Goal: Information Seeking & Learning: Learn about a topic

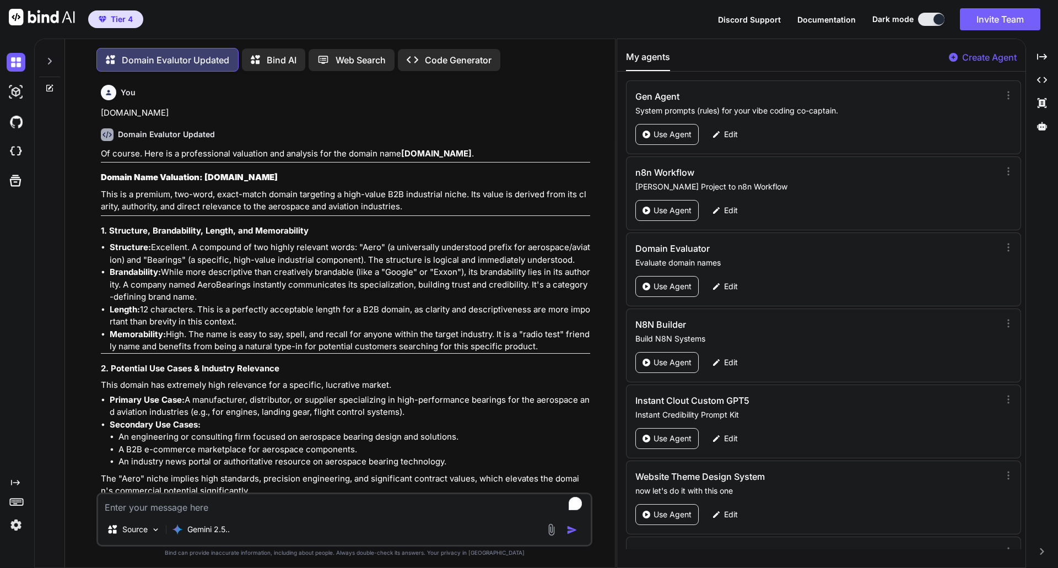
scroll to position [352, 0]
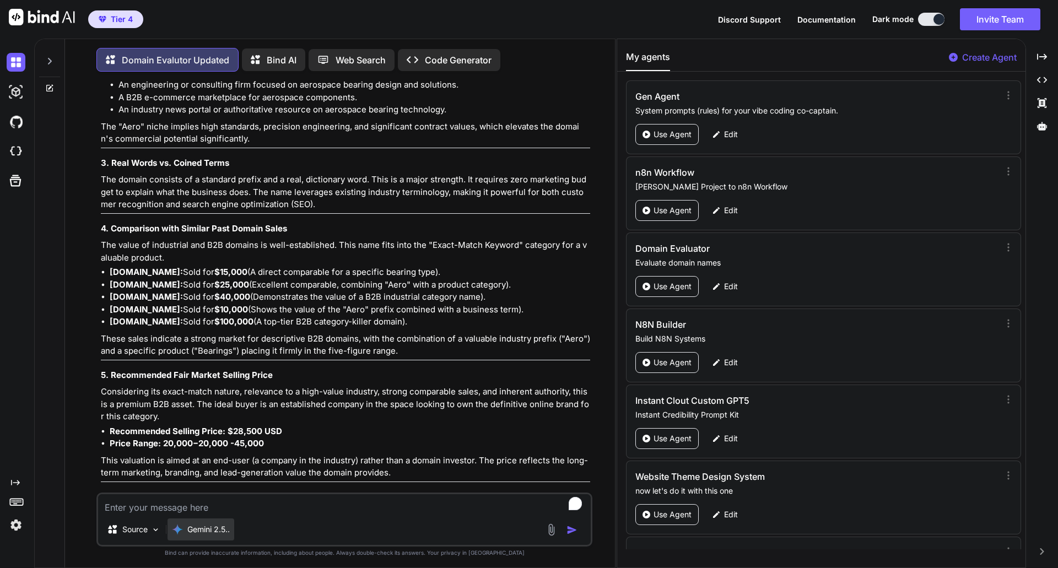
type textarea "x"
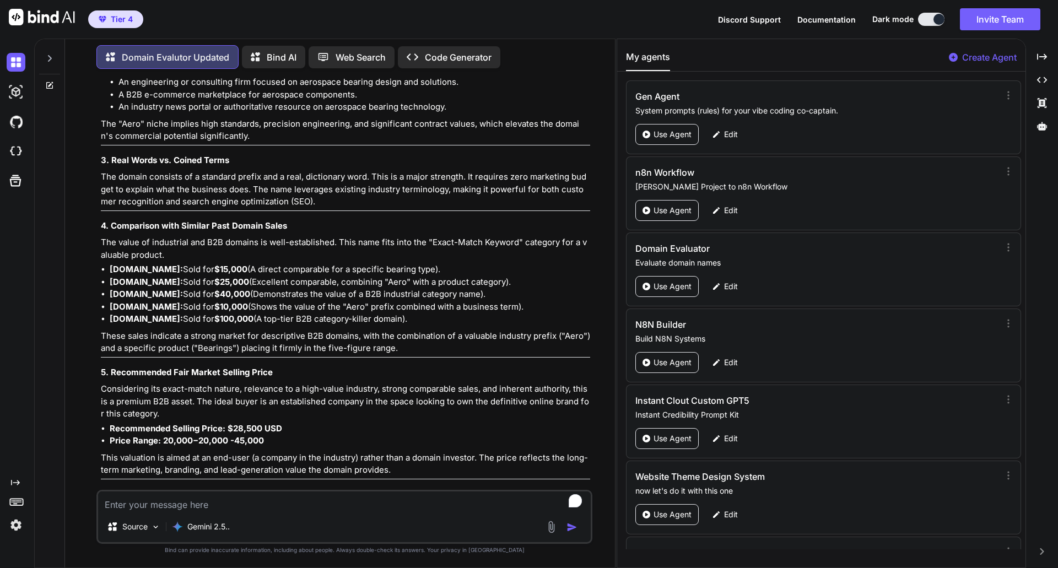
click at [149, 303] on textarea "To enrich screen reader interactions, please activate Accessibility in Grammarl…" at bounding box center [344, 501] width 493 height 20
paste textarea "[DOMAIN_NAME]"
type textarea "[DOMAIN_NAME]"
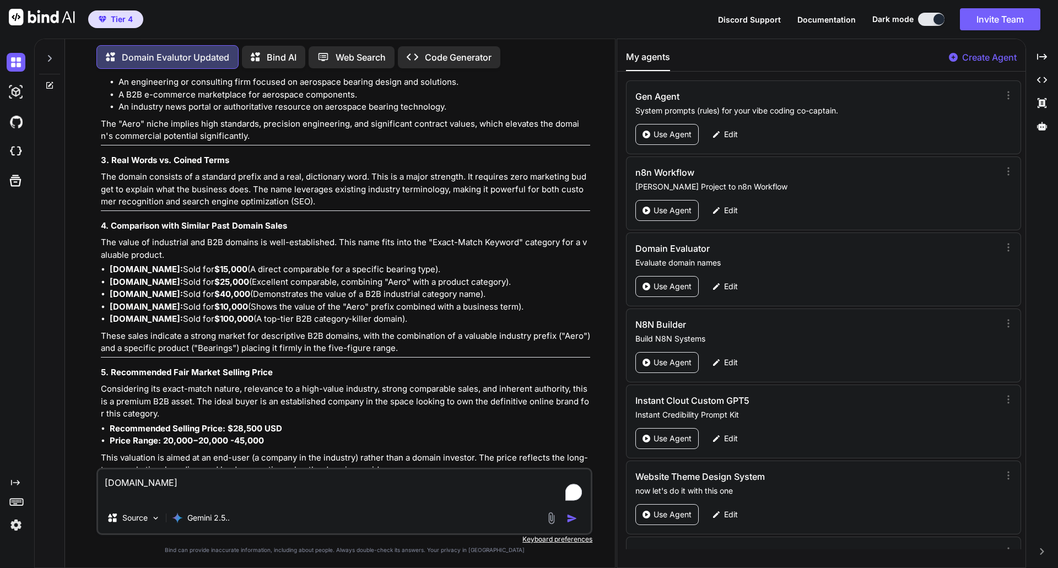
type textarea "x"
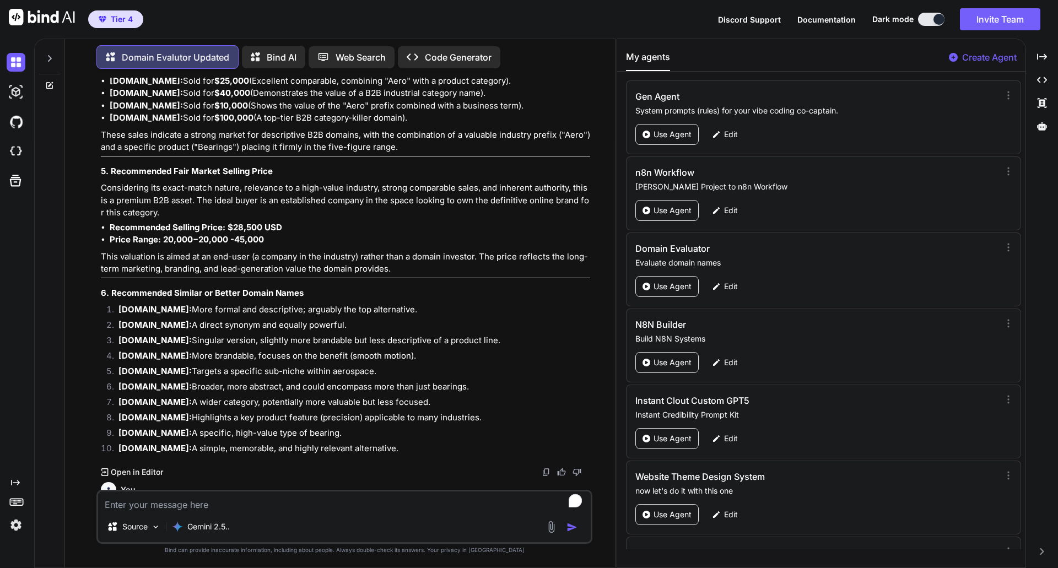
scroll to position [658, 0]
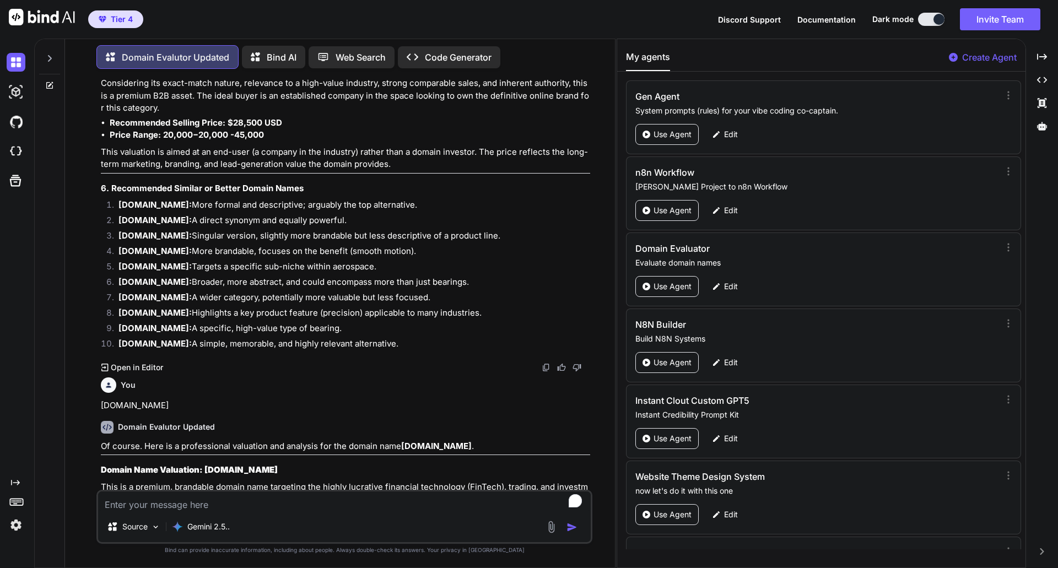
click at [340, 303] on p "This is a premium, brandable domain name targeting the highly lucrative financi…" at bounding box center [345, 499] width 489 height 37
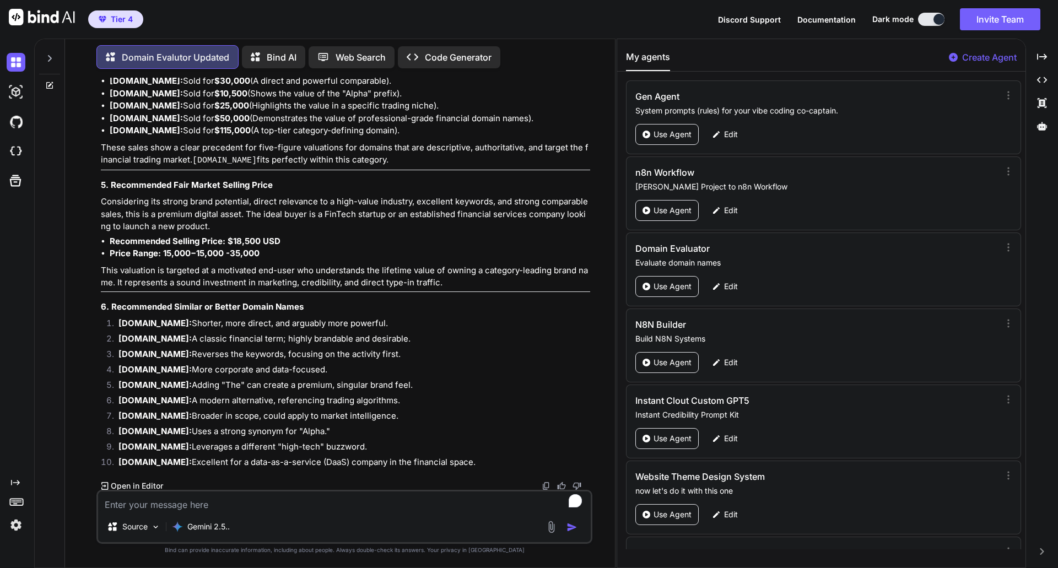
scroll to position [1550, 0]
type textarea "x"
click at [146, 303] on textarea "To enrich screen reader interactions, please activate Accessibility in Grammarl…" at bounding box center [344, 501] width 493 height 20
paste textarea "[DOMAIN_NAME]"
type textarea "[DOMAIN_NAME]"
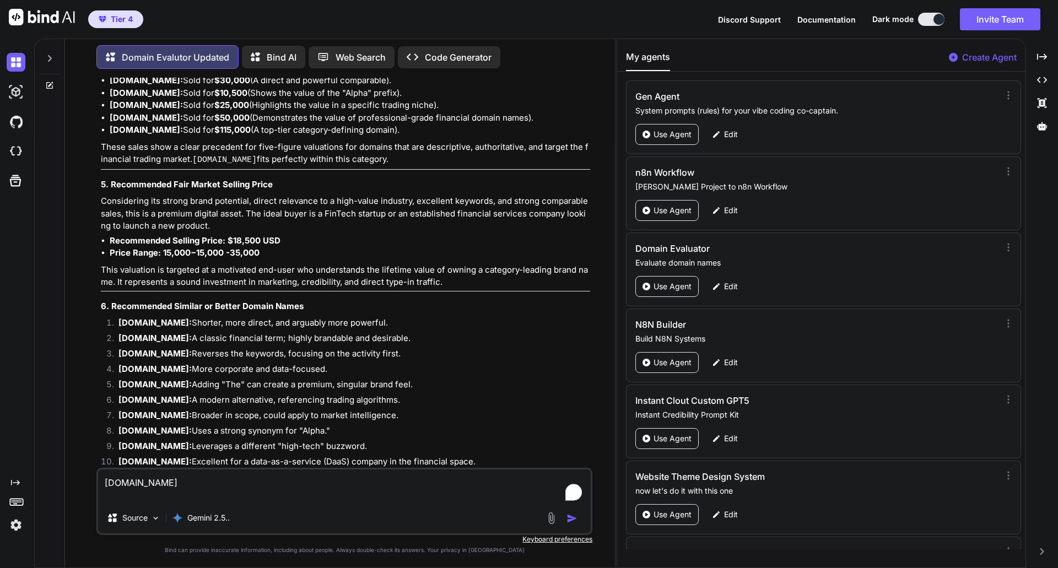
type textarea "x"
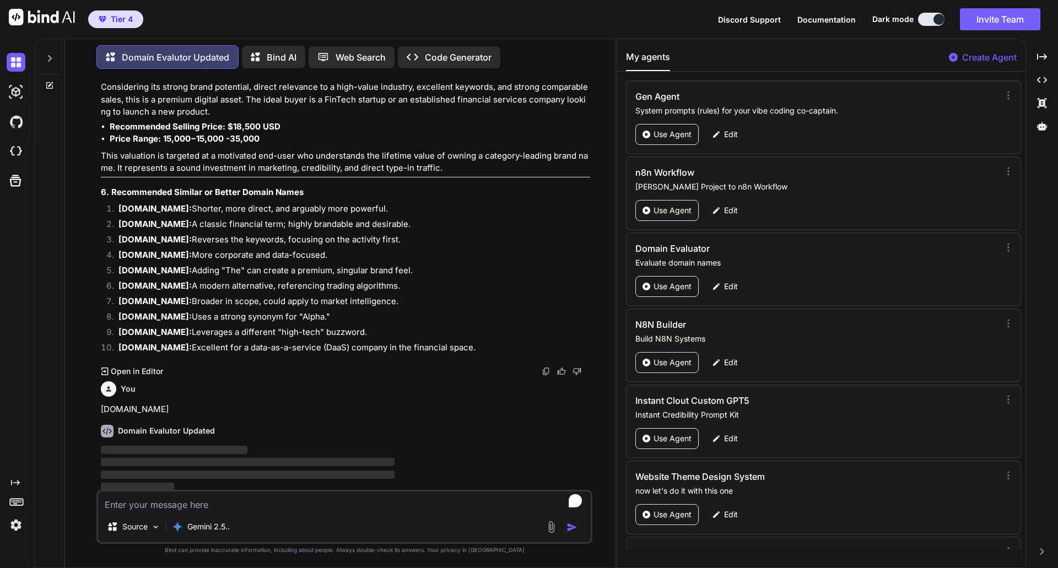
scroll to position [1667, 0]
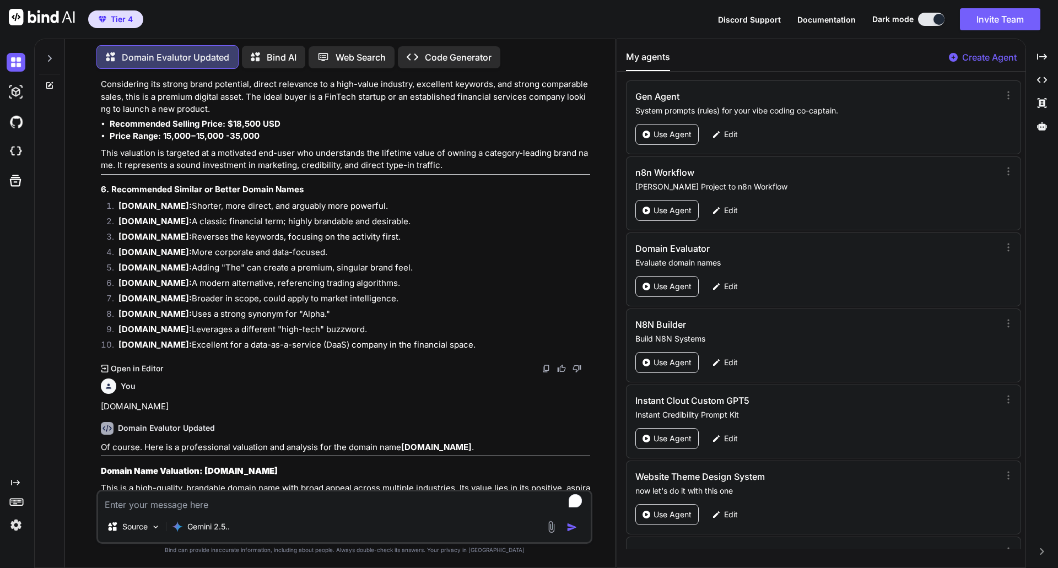
click at [347, 303] on h3 "Domain Name Valuation: [DOMAIN_NAME]" at bounding box center [345, 471] width 489 height 13
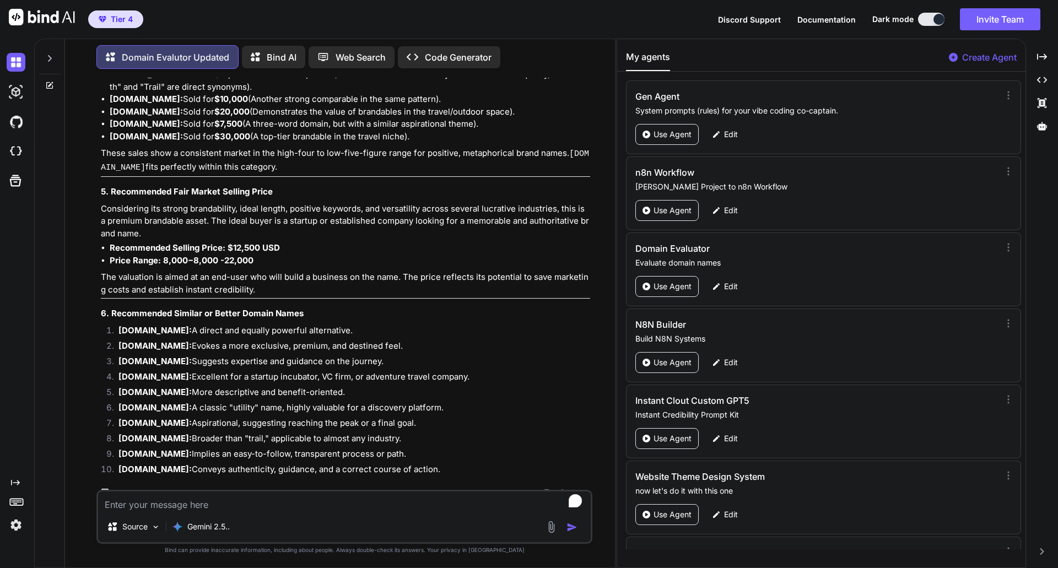
scroll to position [2509, 0]
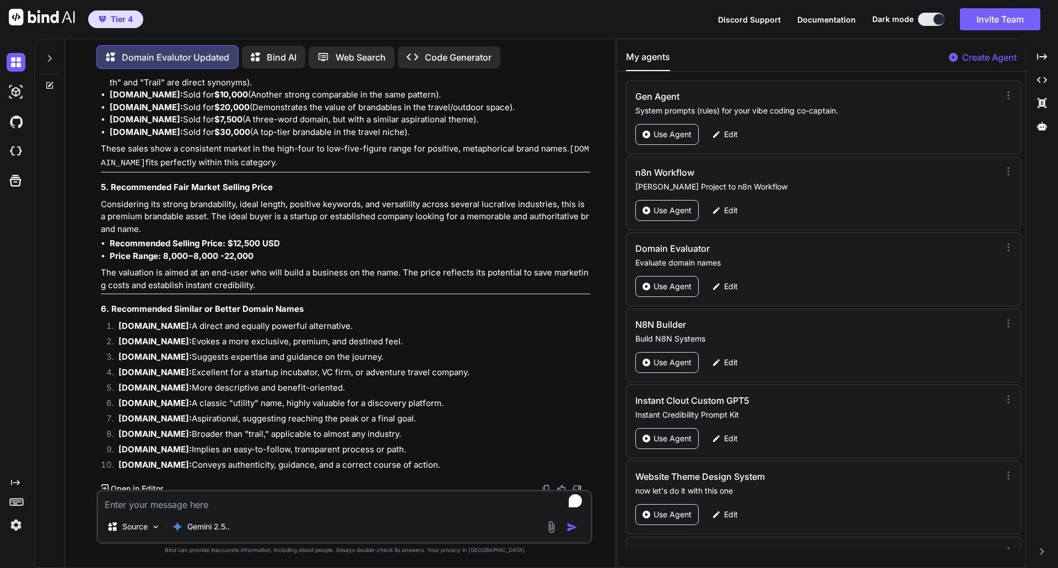
click at [0, 175] on div at bounding box center [15, 180] width 30 height 29
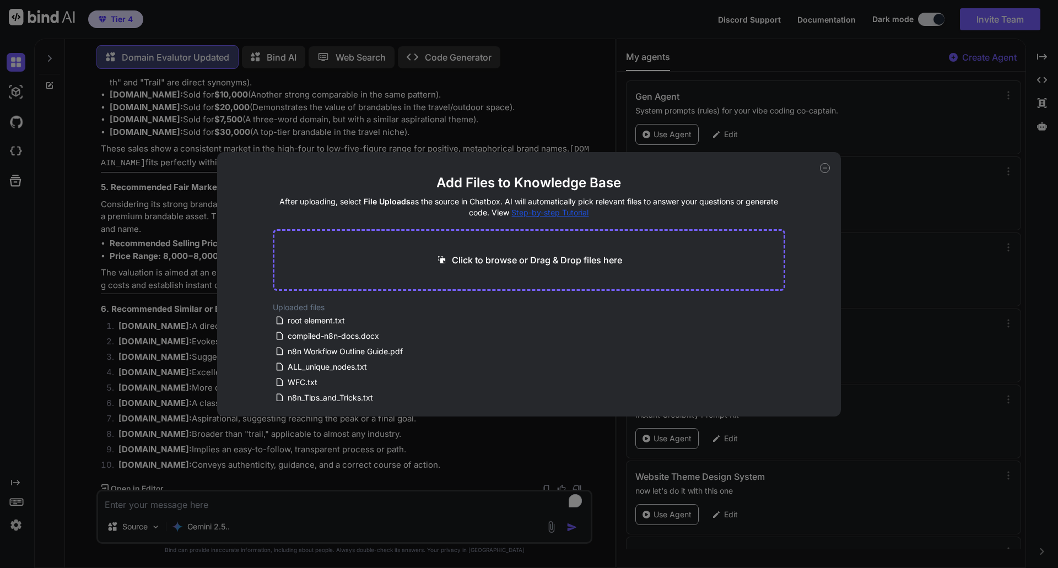
click at [1, 111] on div "Add Files to Knowledge Base After uploading, select File Uploads as the source …" at bounding box center [529, 284] width 1058 height 568
type textarea "x"
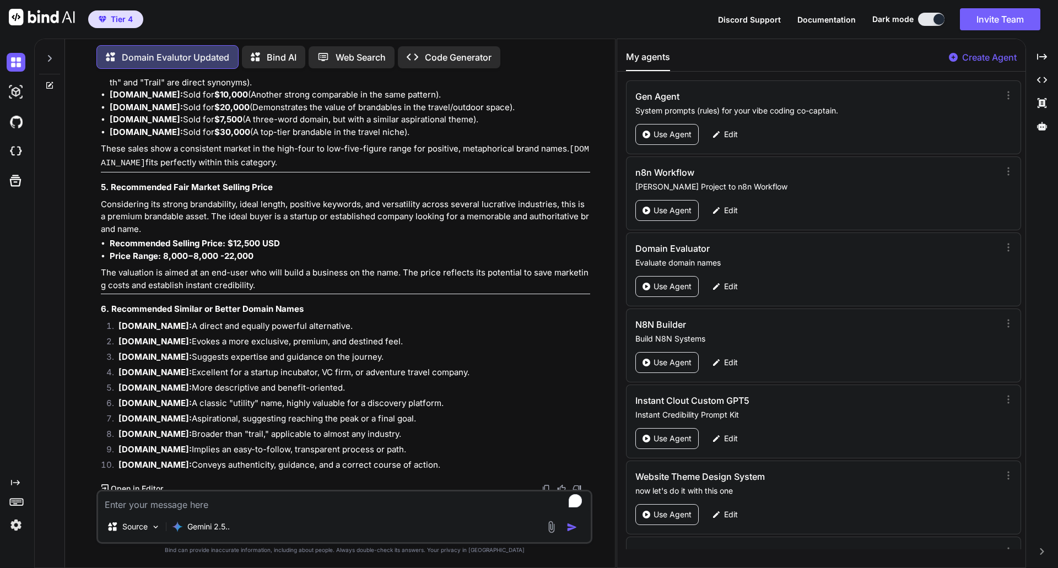
click at [148, 303] on textarea "To enrich screen reader interactions, please activate Accessibility in Grammarl…" at bounding box center [344, 501] width 493 height 20
paste textarea "vectpath"
type textarea "vectpath"
type textarea "x"
type textarea "vectpath."
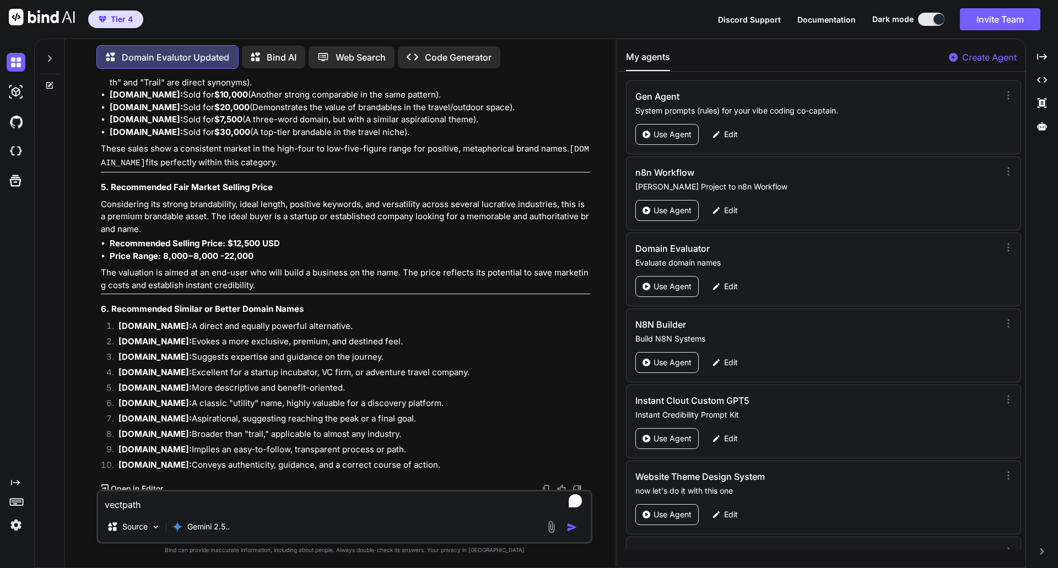
type textarea "x"
type textarea "vectpath.c"
type textarea "x"
type textarea "[DOMAIN_NAME]"
type textarea "x"
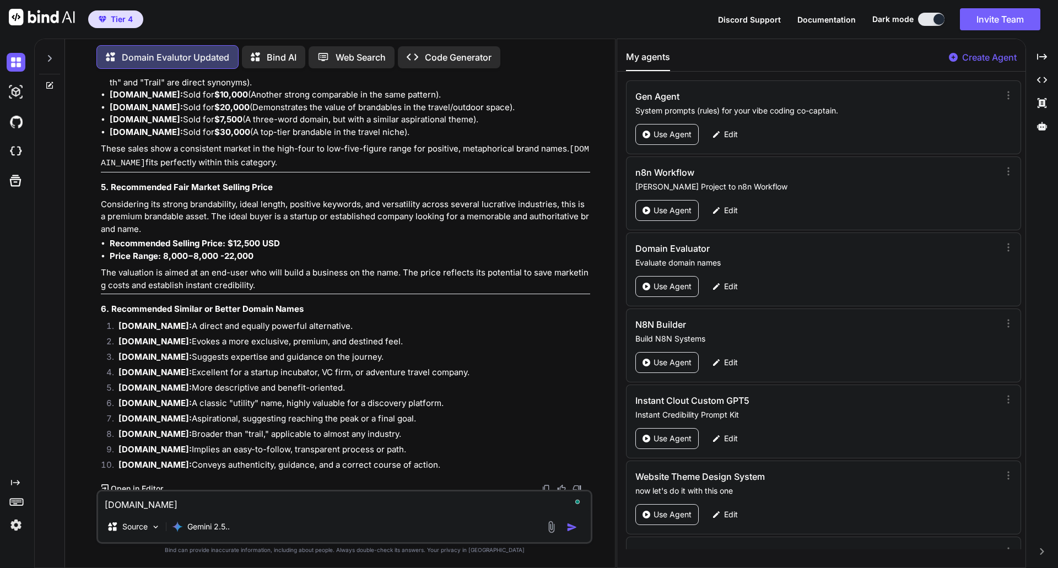
type textarea "[DOMAIN_NAME]"
type textarea "x"
type textarea "[DOMAIN_NAME]"
click at [569, 303] on img "button" at bounding box center [571, 527] width 11 height 11
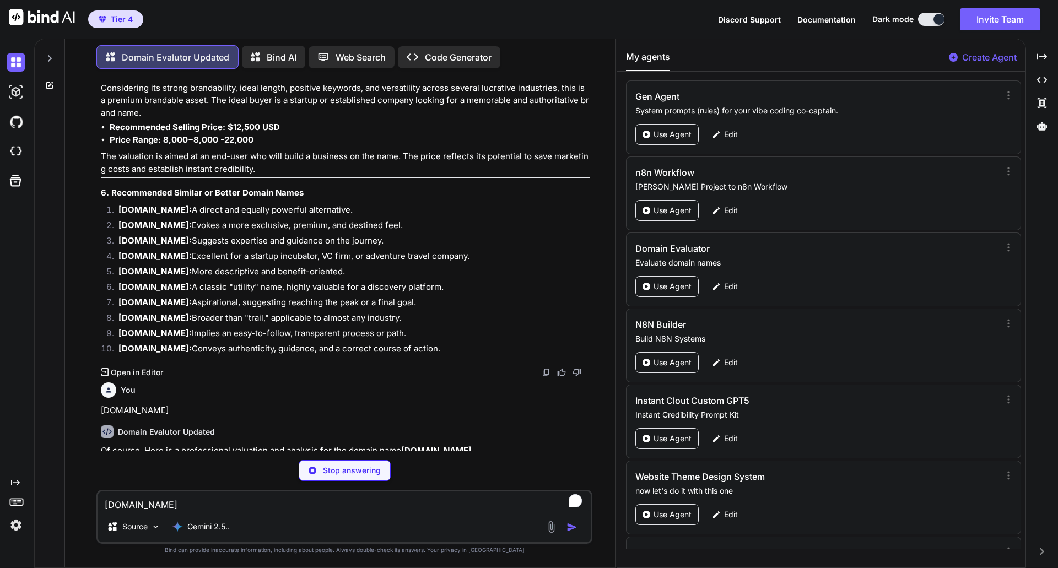
scroll to position [2626, 0]
click at [417, 303] on strong "[DOMAIN_NAME]" at bounding box center [436, 450] width 71 height 10
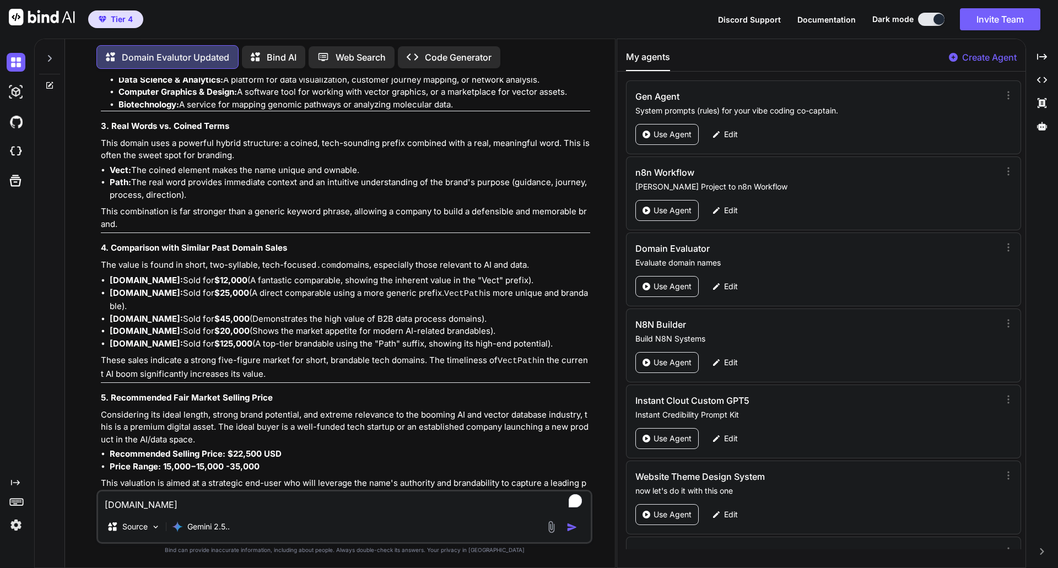
scroll to position [3353, 0]
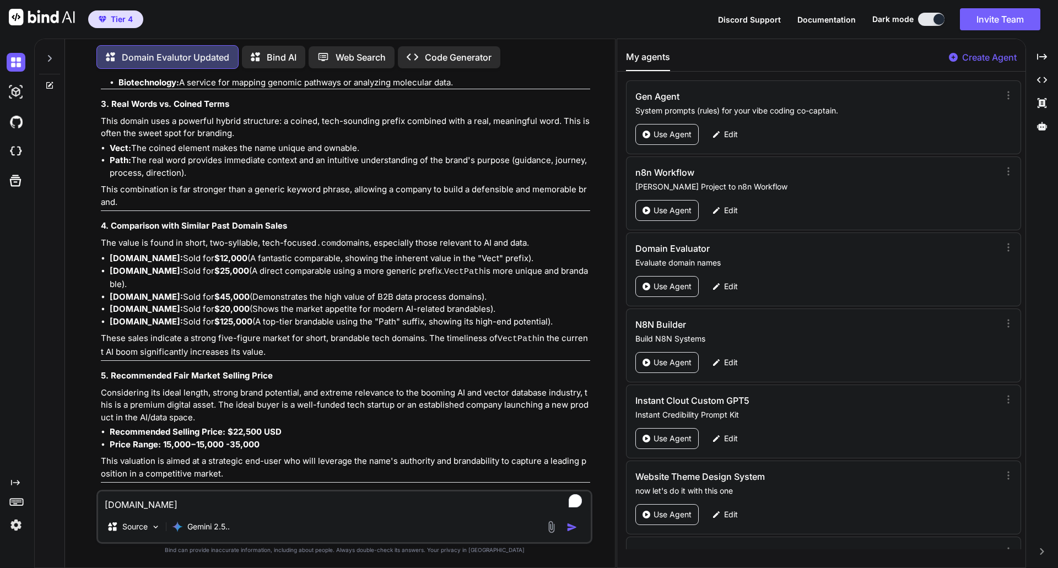
click at [354, 303] on li "Recommended Selling Price: $22,500 USD" at bounding box center [350, 432] width 480 height 13
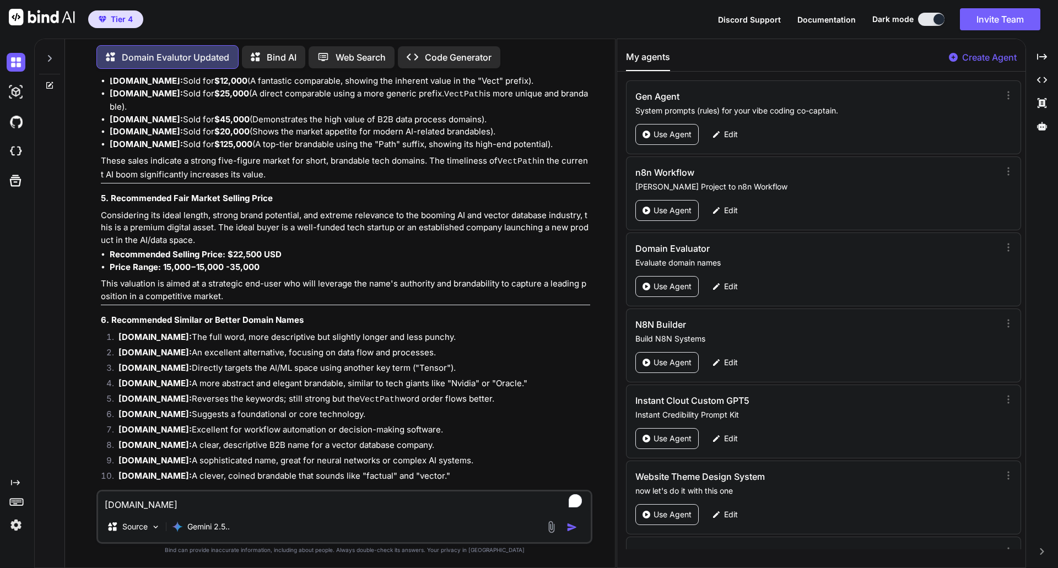
scroll to position [3537, 0]
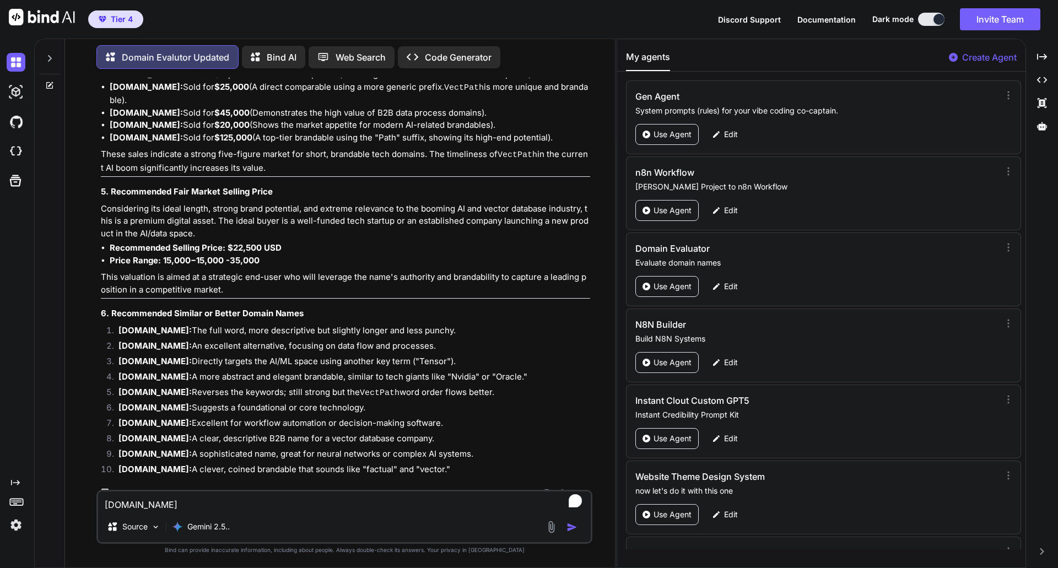
type textarea "x"
click at [164, 303] on textarea "[DOMAIN_NAME]" at bounding box center [344, 501] width 493 height 20
type textarea "V"
type textarea "x"
type textarea "Ve"
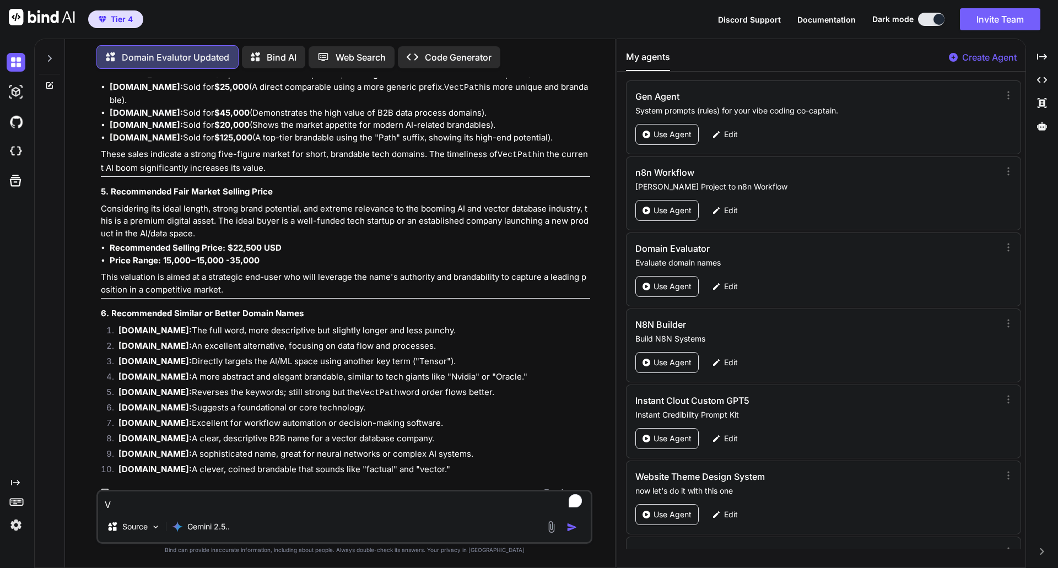
type textarea "x"
type textarea "Vec"
type textarea "x"
type textarea "Vect"
type textarea "x"
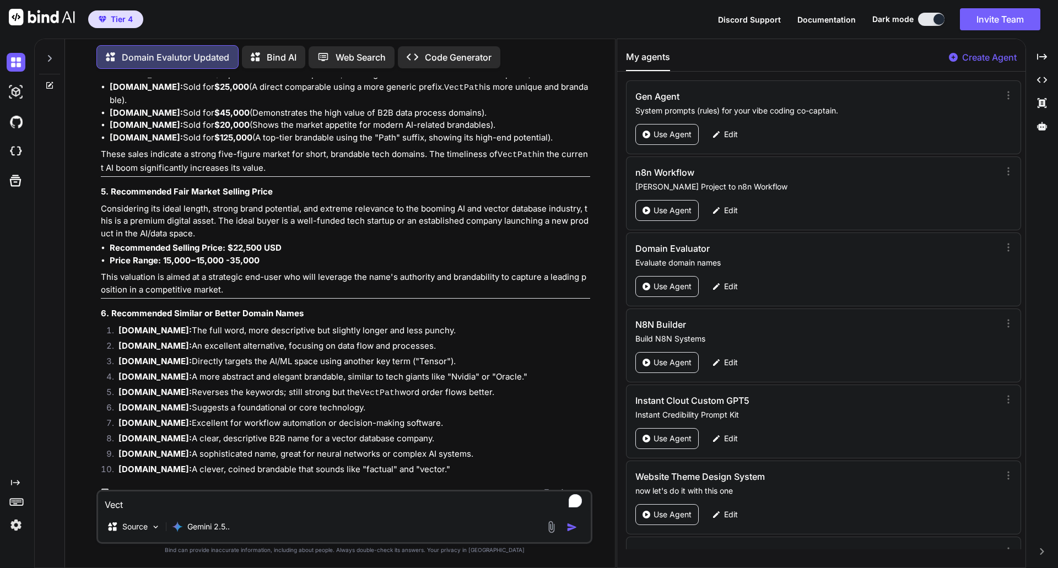
type textarea "VectC"
type textarea "x"
type textarea "VectCo"
type textarea "x"
type textarea "VectCor"
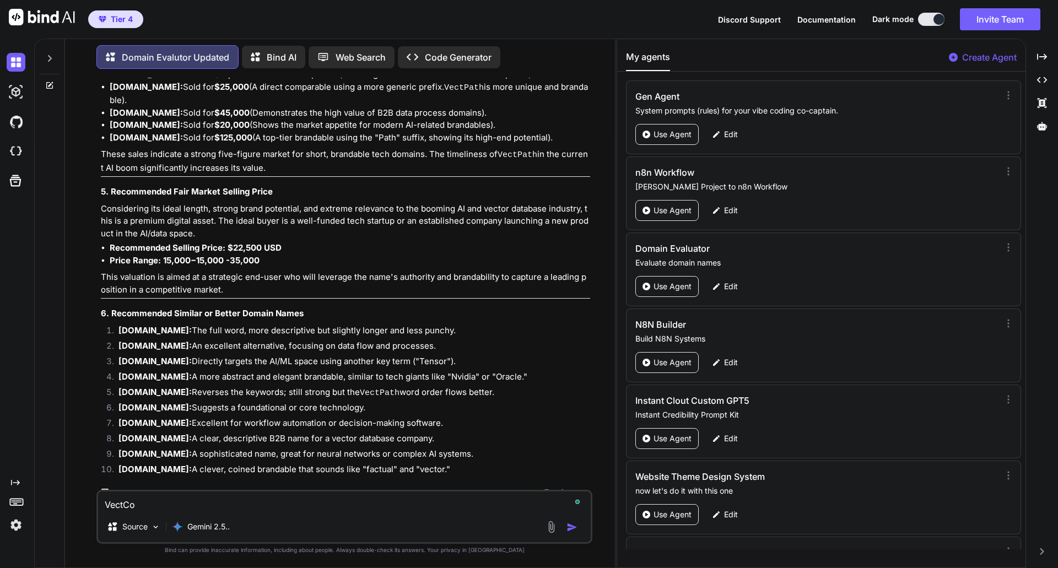
type textarea "x"
type textarea "VectCore"
type textarea "x"
type textarea "VectCore."
type textarea "x"
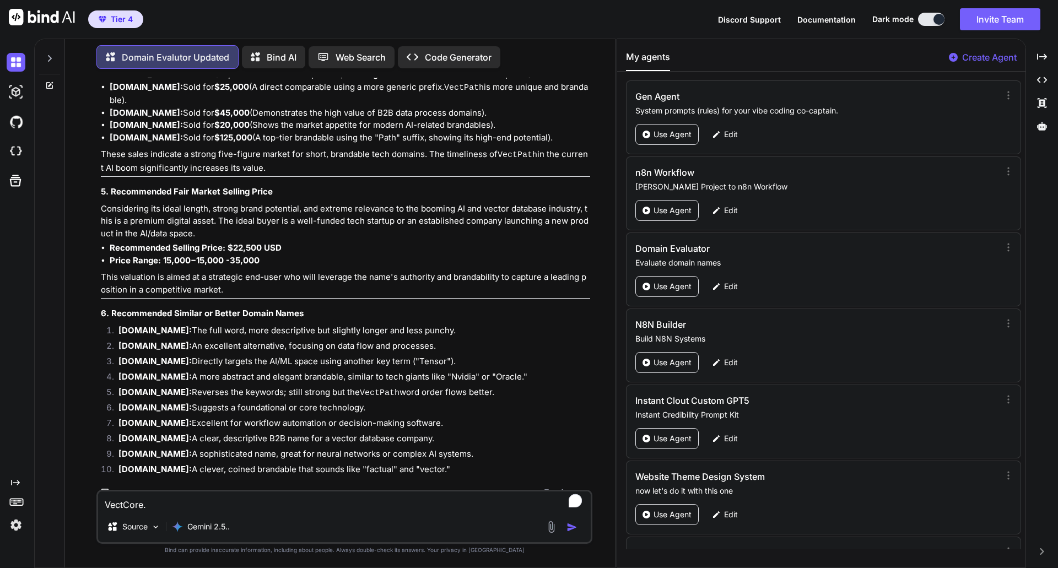
type textarea "VectCore.c"
type textarea "x"
type textarea "[DOMAIN_NAME]"
type textarea "x"
type textarea "[DOMAIN_NAME]"
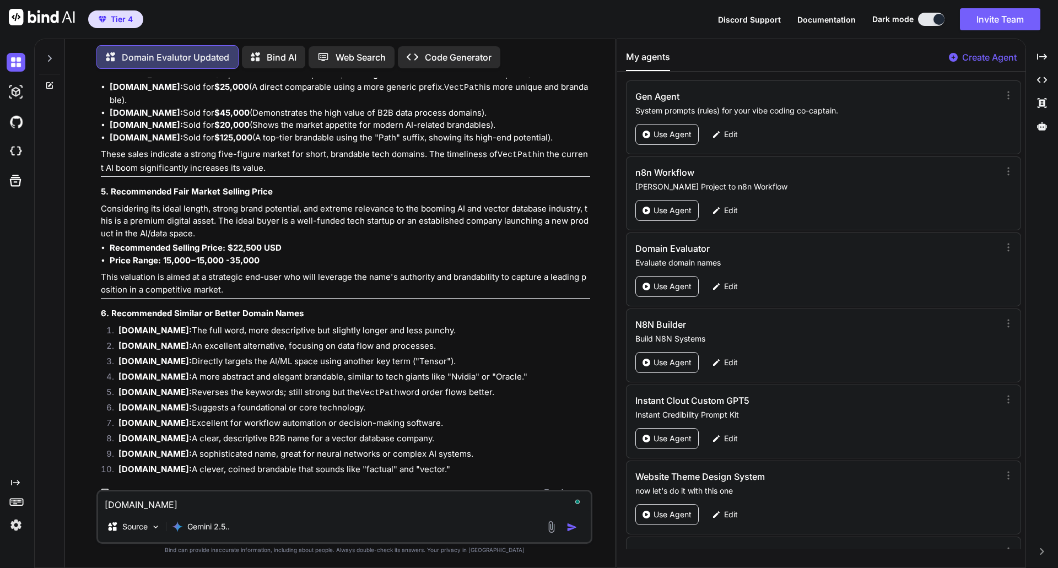
type textarea "x"
type textarea "[DOMAIN_NAME]"
click at [571, 303] on img "button" at bounding box center [571, 527] width 11 height 11
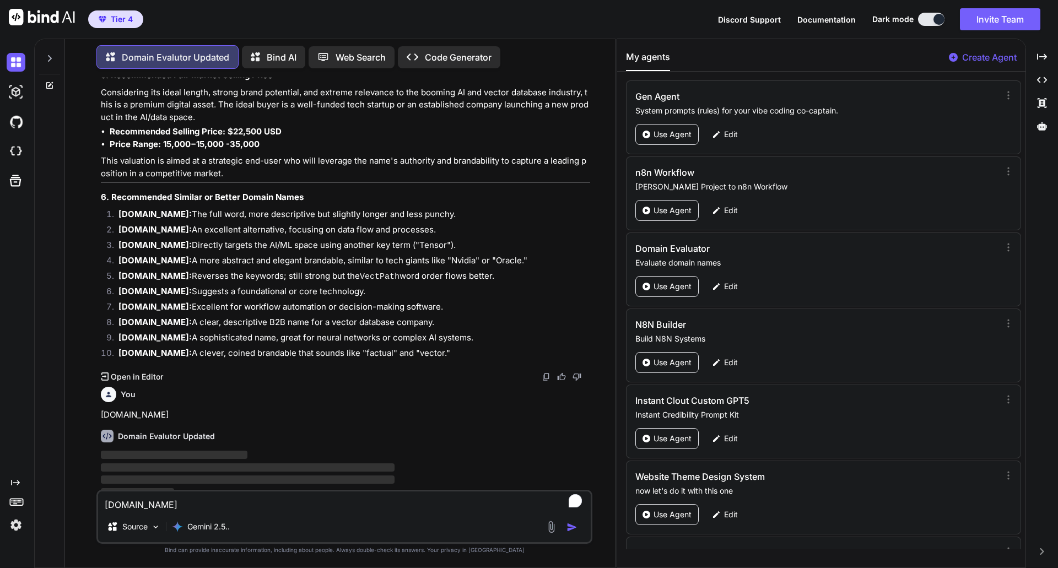
scroll to position [3653, 0]
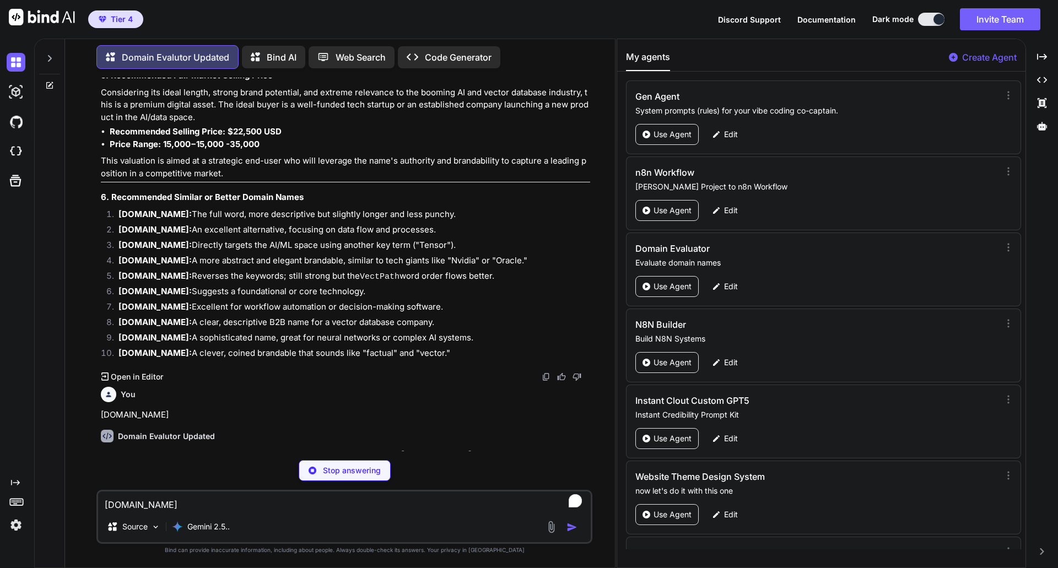
click at [442, 303] on strong "[DOMAIN_NAME]" at bounding box center [436, 455] width 71 height 10
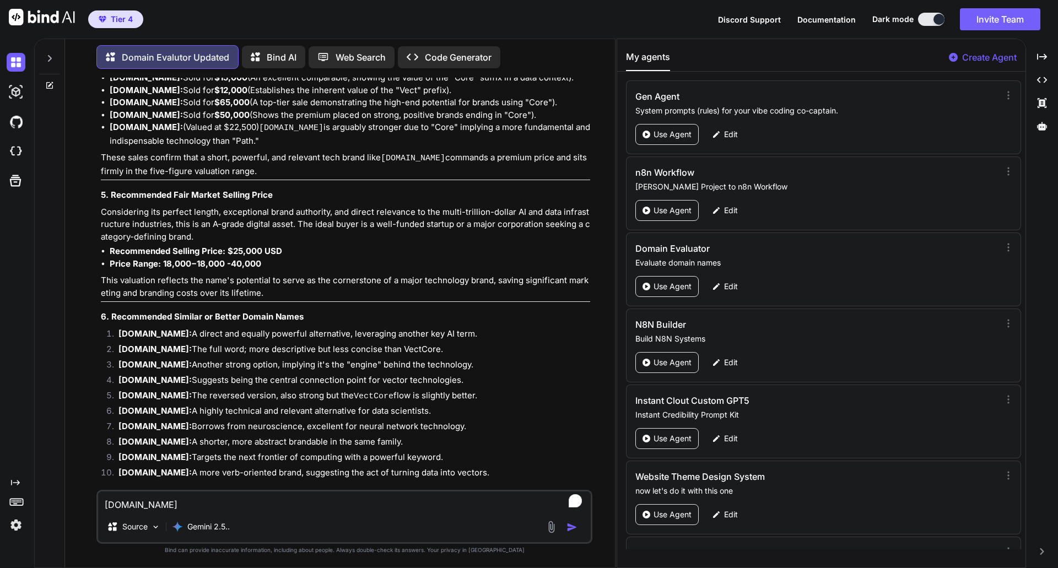
scroll to position [4571, 0]
drag, startPoint x: 121, startPoint y: 321, endPoint x: 499, endPoint y: 463, distance: 404.0
click at [499, 303] on ol "[DOMAIN_NAME]: A direct and equally powerful alternative, leveraging another ke…" at bounding box center [345, 404] width 489 height 154
copy ol "[DOMAIN_NAME]: A direct and equally powerful alternative, leveraging another ke…"
click at [501, 303] on li "[DOMAIN_NAME]: The reversed version, also strong but the VectCore flow is sligh…" at bounding box center [350, 395] width 480 height 15
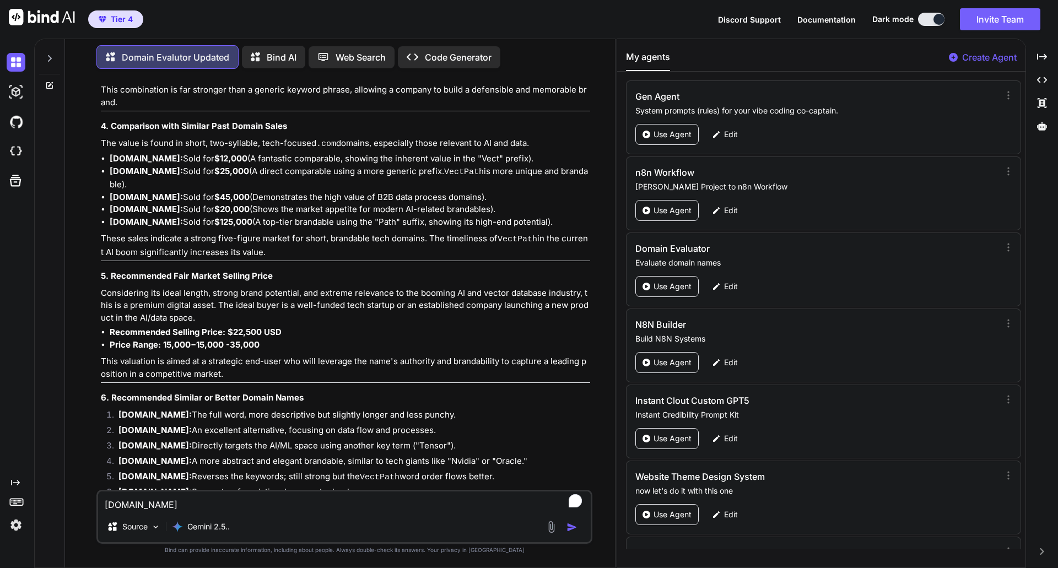
scroll to position [3359, 0]
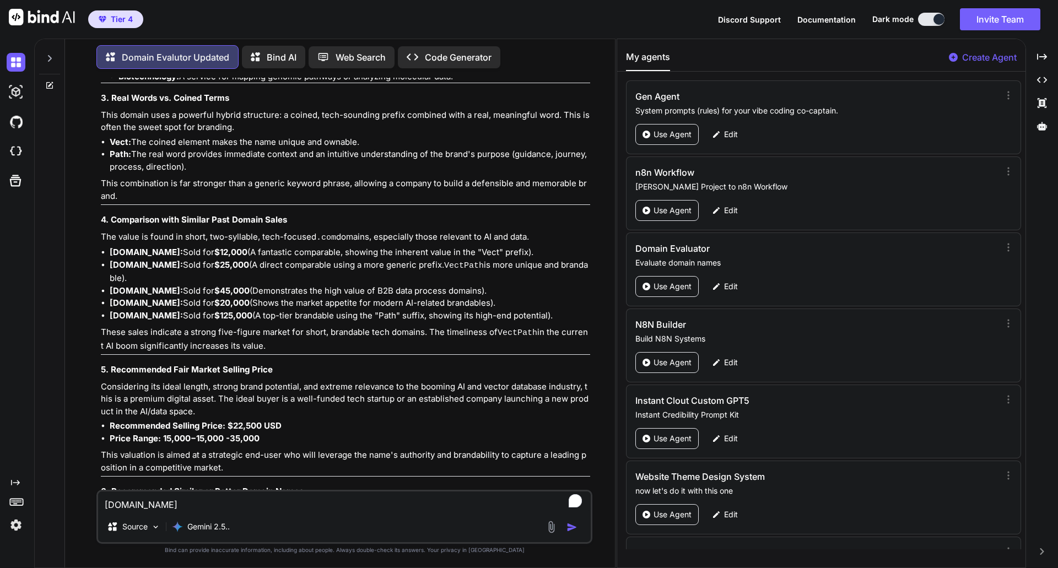
click at [469, 303] on p "Considering its ideal length, strong brand potential, and extreme relevance to …" at bounding box center [345, 399] width 489 height 37
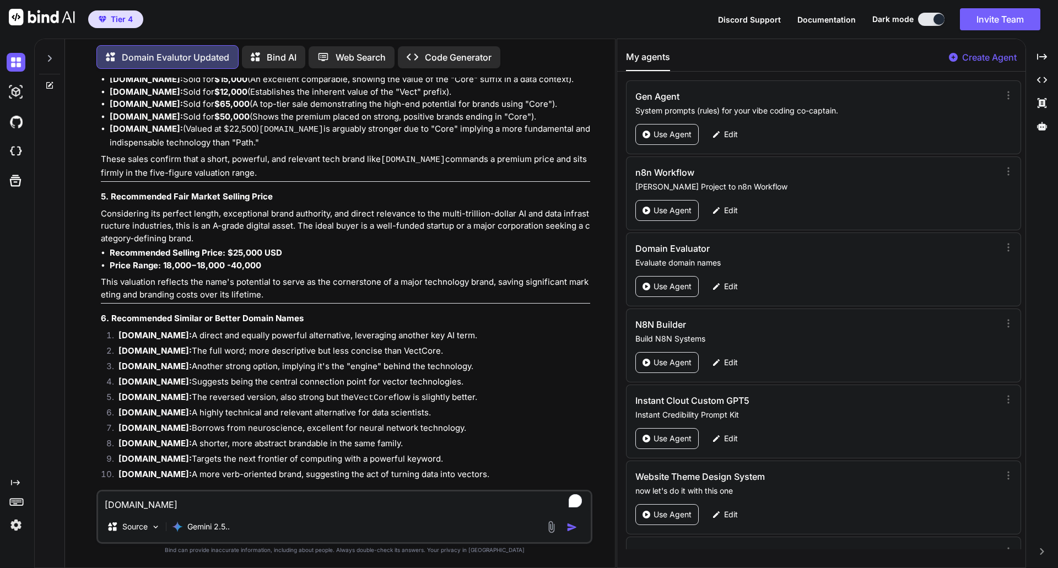
scroll to position [4571, 0]
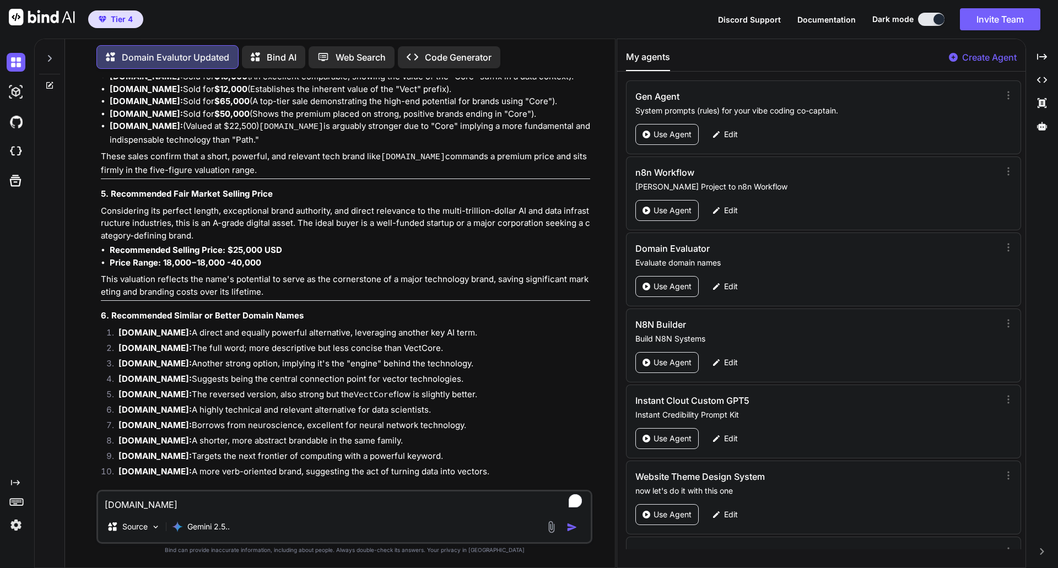
type textarea "x"
click at [147, 303] on textarea "[DOMAIN_NAME]" at bounding box center [344, 501] width 493 height 20
paste textarea "vectcode"
type textarea "vectcode"
type textarea "x"
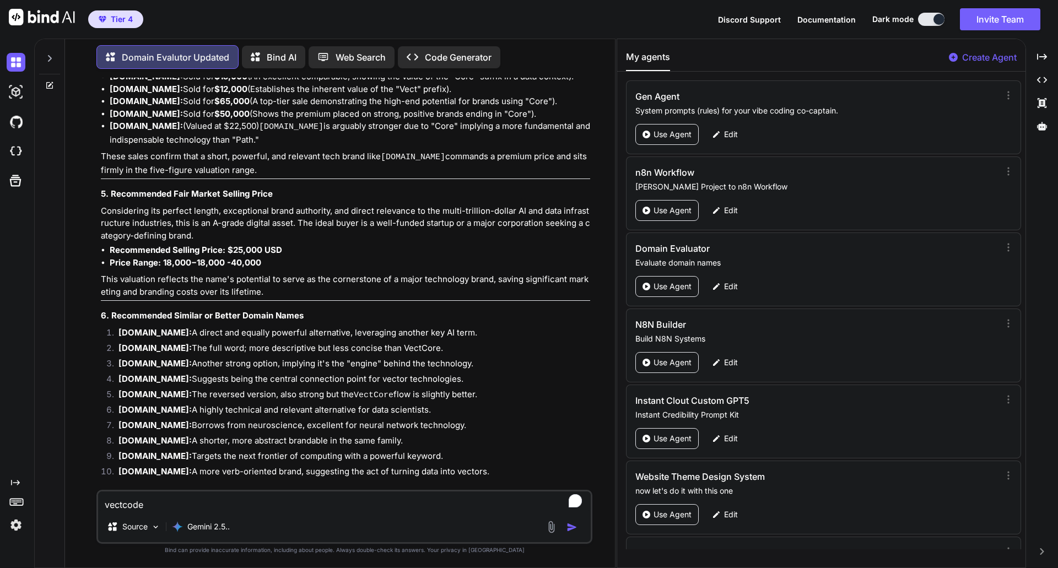
type textarea "vectcode."
type textarea "x"
type textarea "vectcode.c"
type textarea "x"
type textarea "[DOMAIN_NAME]"
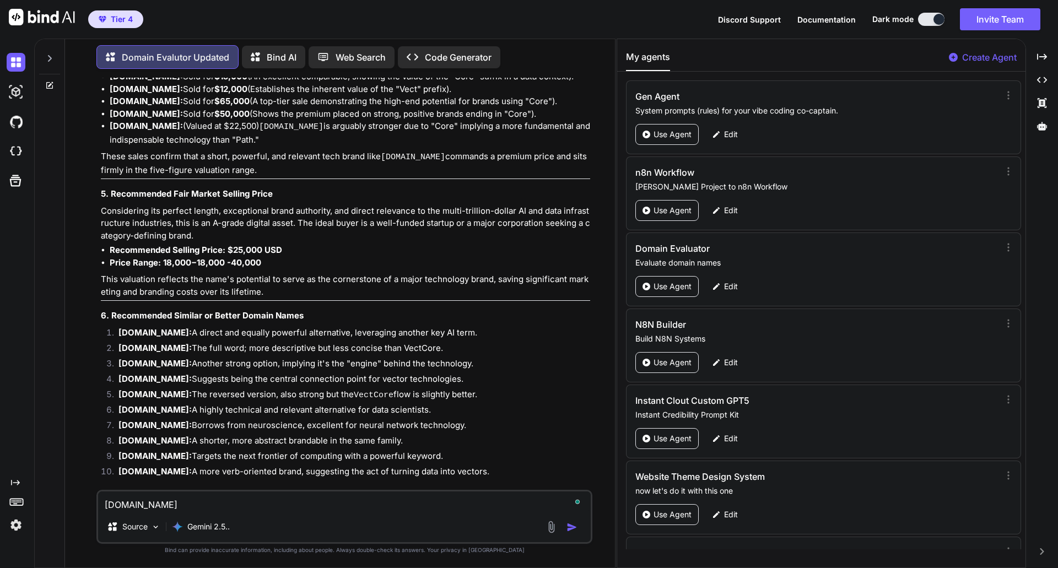
type textarea "x"
type textarea "[DOMAIN_NAME]"
type textarea "x"
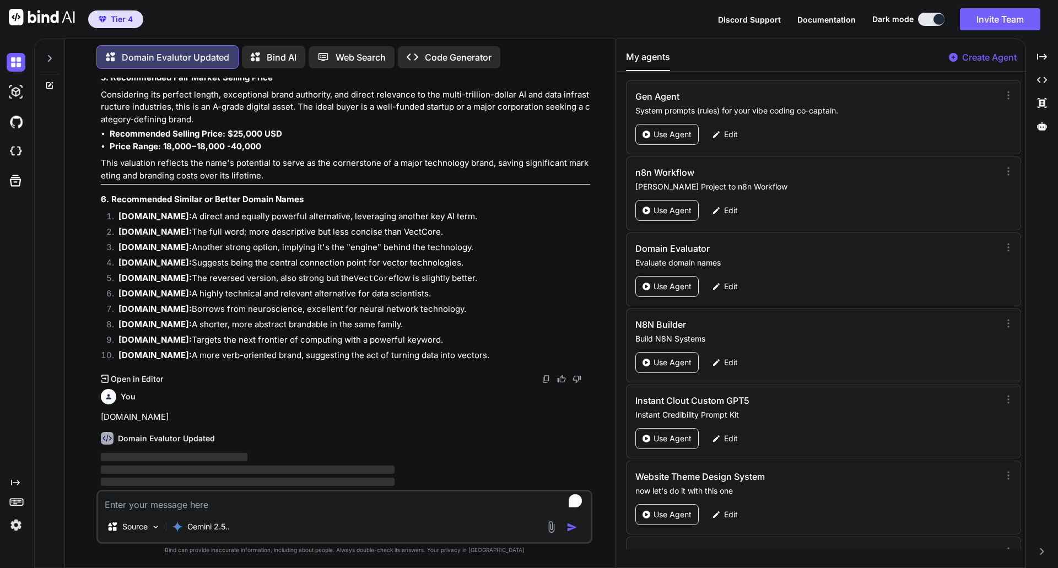
scroll to position [4687, 0]
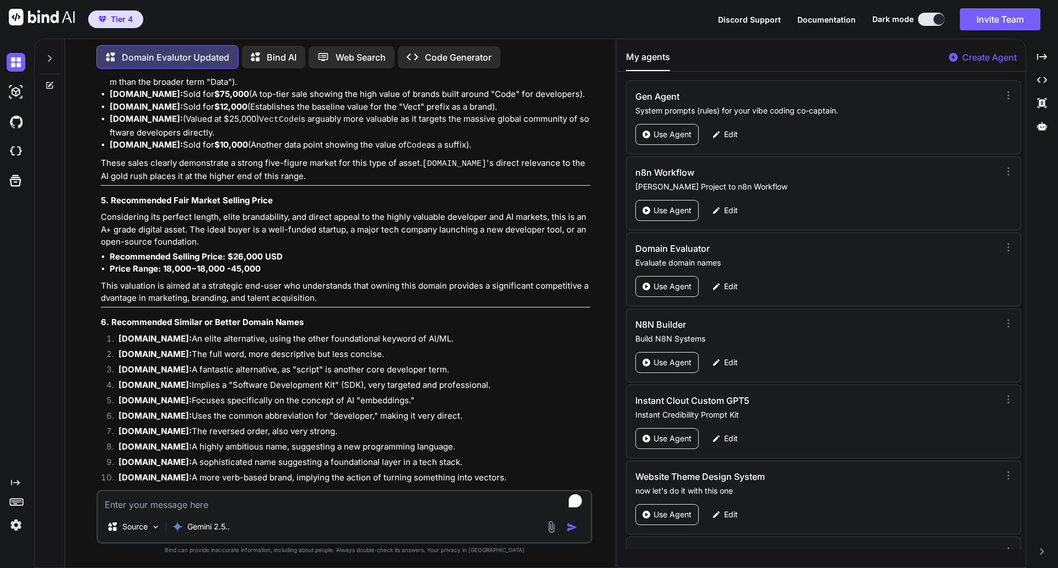
scroll to position [5592, 0]
type textarea "x"
click at [139, 303] on textarea "To enrich screen reader interactions, please activate Accessibility in Grammarl…" at bounding box center [344, 501] width 493 height 20
paste textarea "vectualize"
type textarea "vectualize"
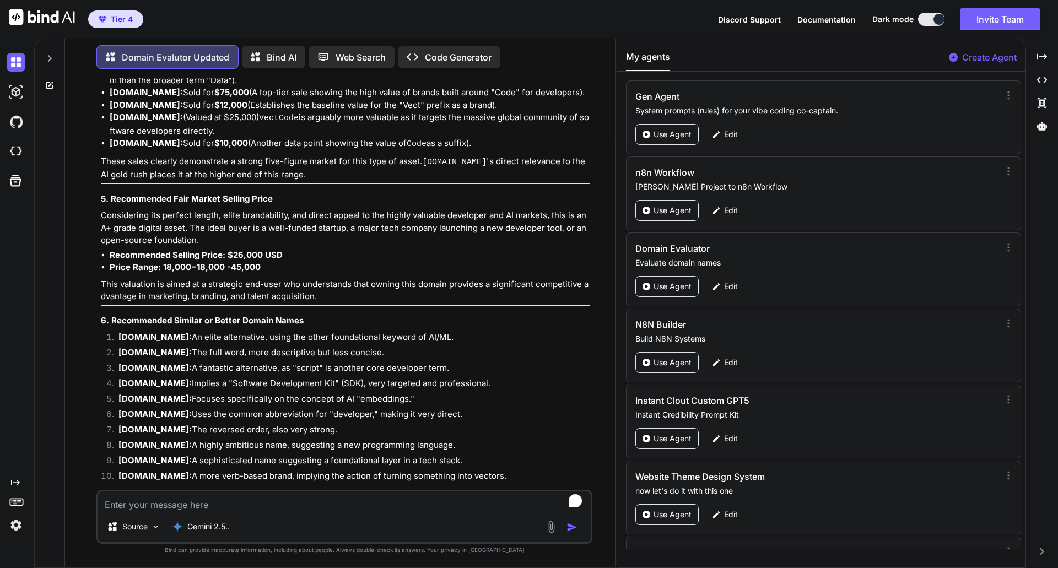
type textarea "x"
type textarea "vectualize."
type textarea "x"
type textarea "vectualize.c"
type textarea "x"
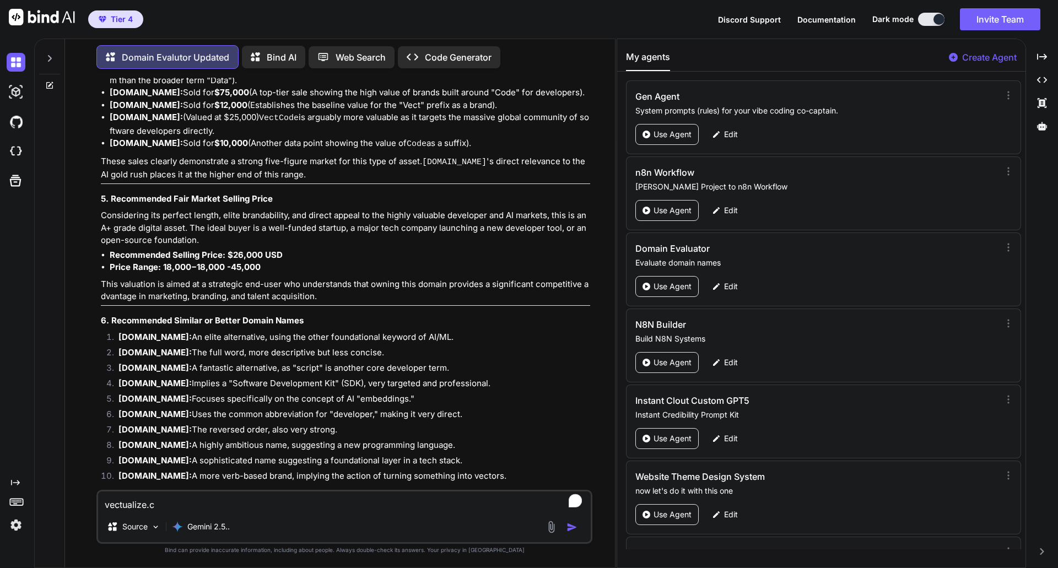
type textarea "[DOMAIN_NAME]"
type textarea "x"
type textarea "[DOMAIN_NAME]"
type textarea "x"
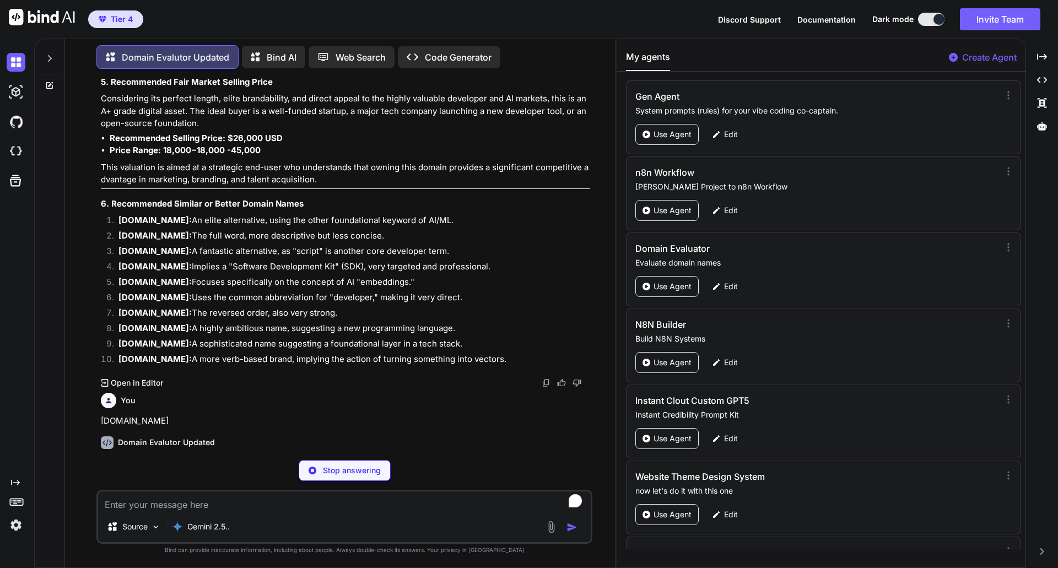
scroll to position [5709, 0]
click at [434, 303] on strong "[DOMAIN_NAME]" at bounding box center [436, 461] width 71 height 10
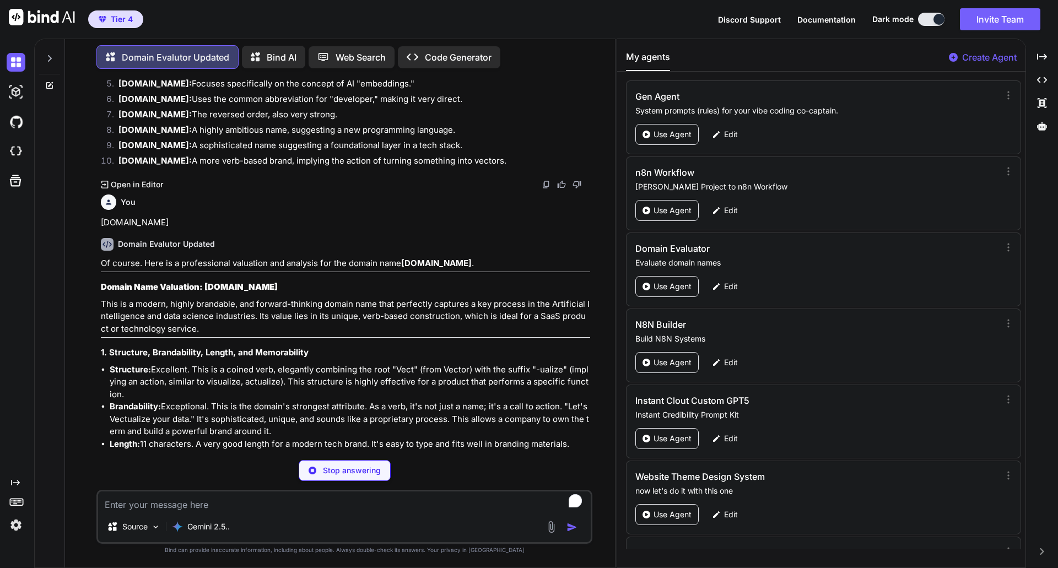
scroll to position [5930, 0]
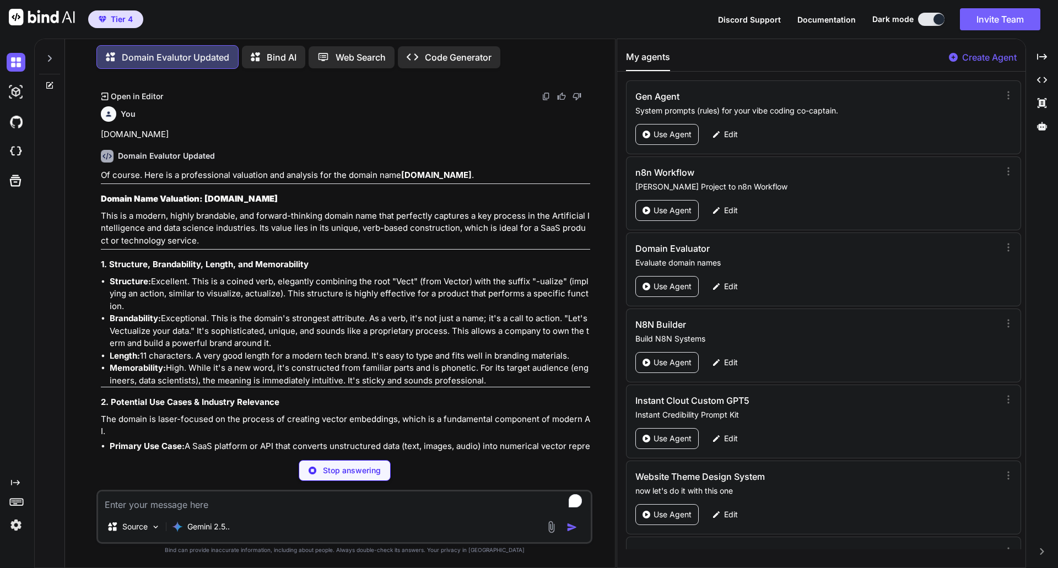
type textarea "x"
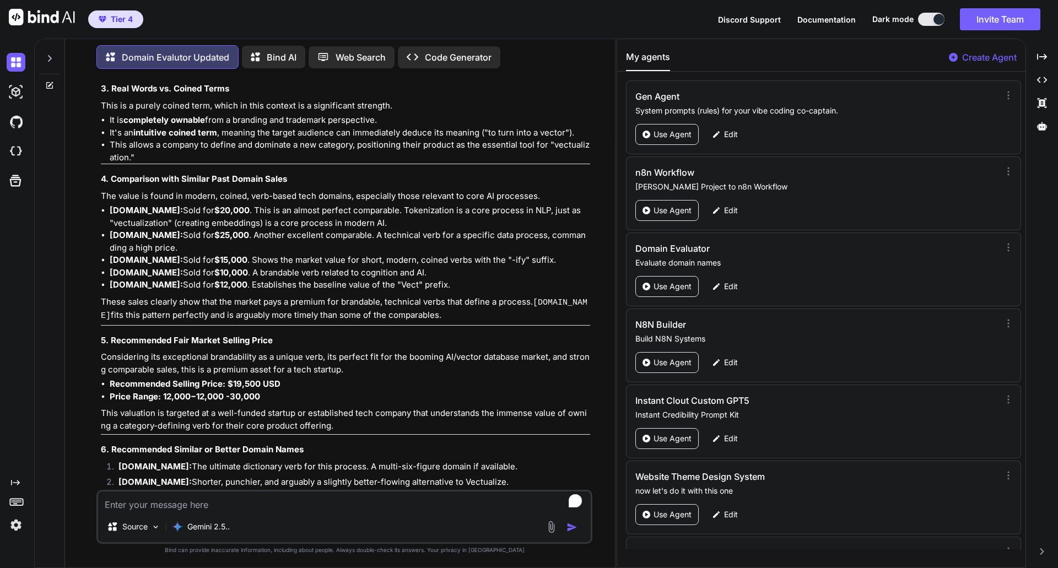
scroll to position [6502, 0]
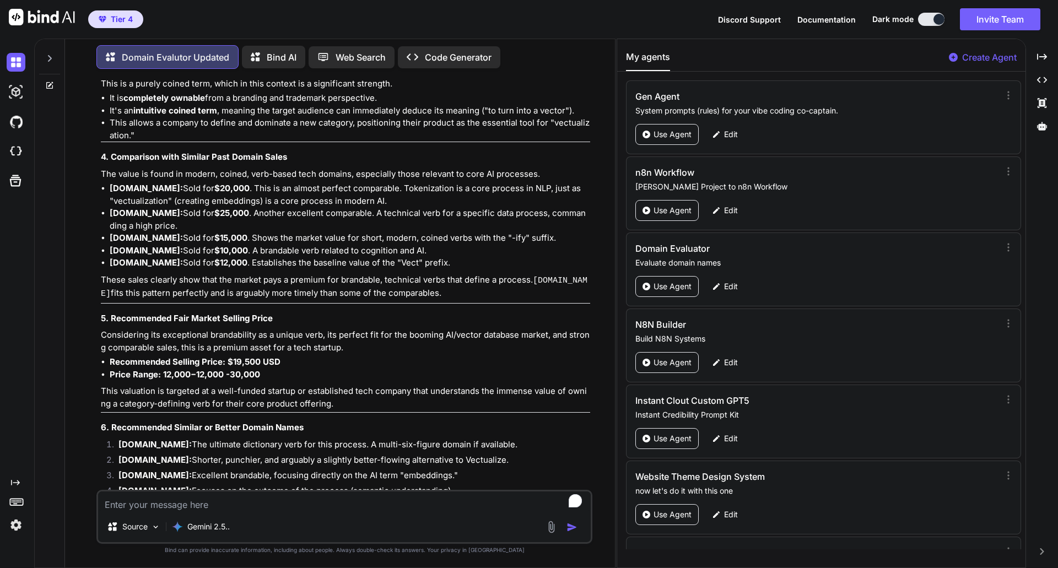
click at [250, 303] on textarea "To enrich screen reader interactions, please activate Accessibility in Grammarl…" at bounding box center [344, 501] width 493 height 20
type textarea "v"
type textarea "x"
type textarea "ve"
type textarea "x"
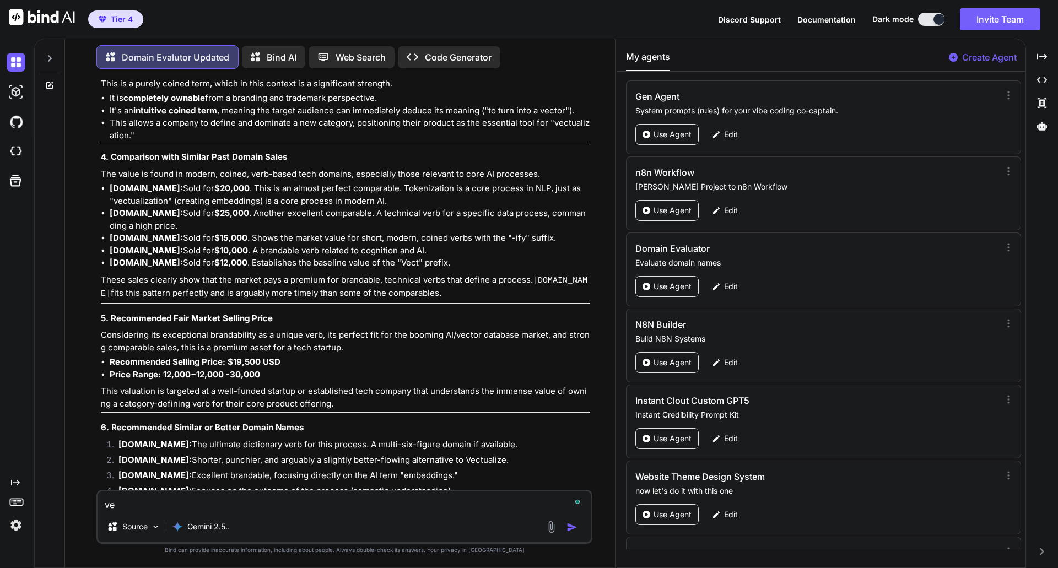
type textarea "vec"
type textarea "x"
type textarea "vect"
type textarea "x"
type textarea "vecti"
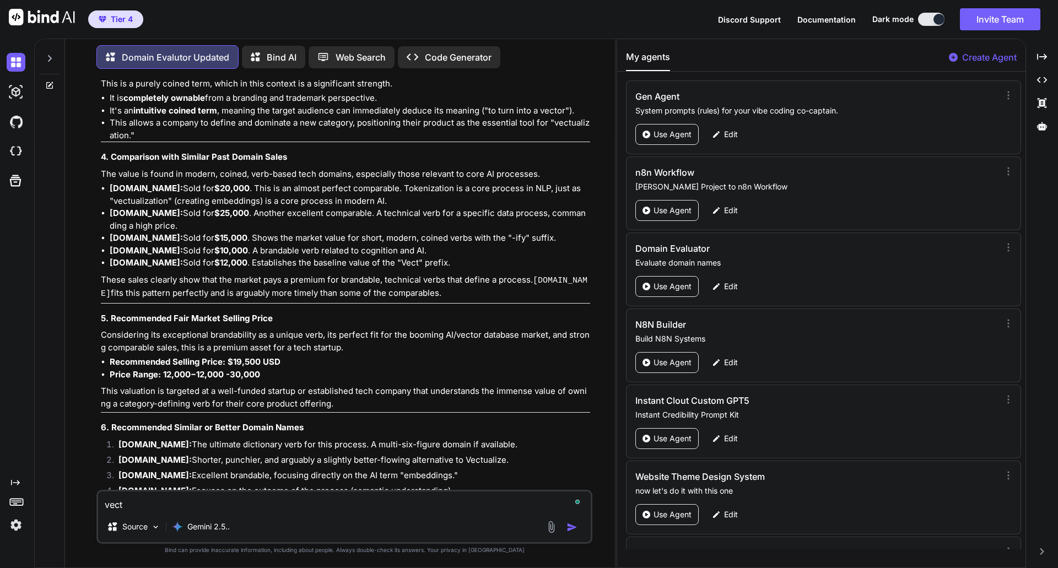
type textarea "x"
type textarea "vectiz"
type textarea "x"
type textarea "vectize"
type textarea "x"
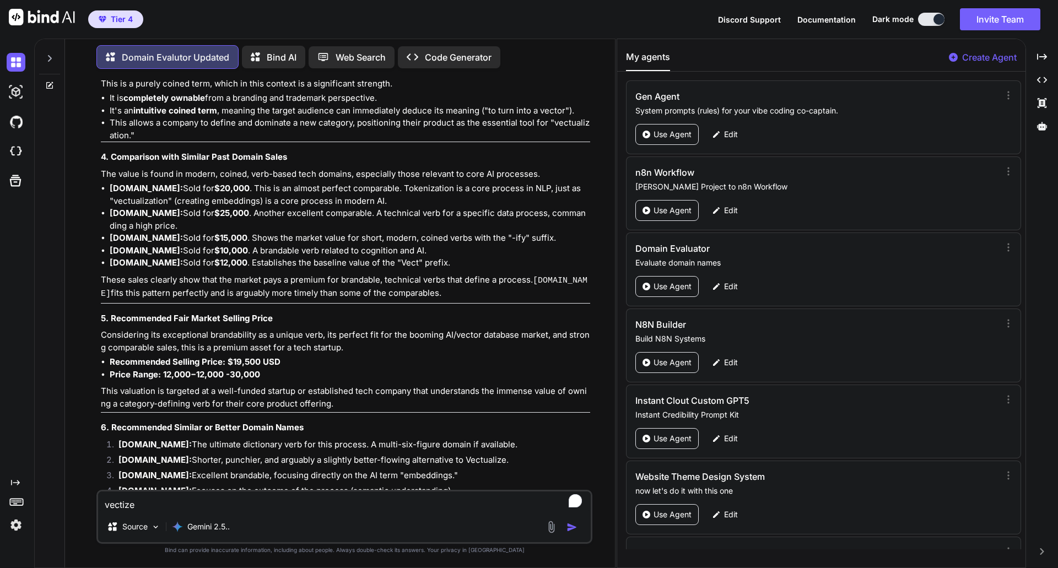
type textarea "vectize."
type textarea "x"
type textarea "vectize.c"
type textarea "x"
type textarea "[DOMAIN_NAME]"
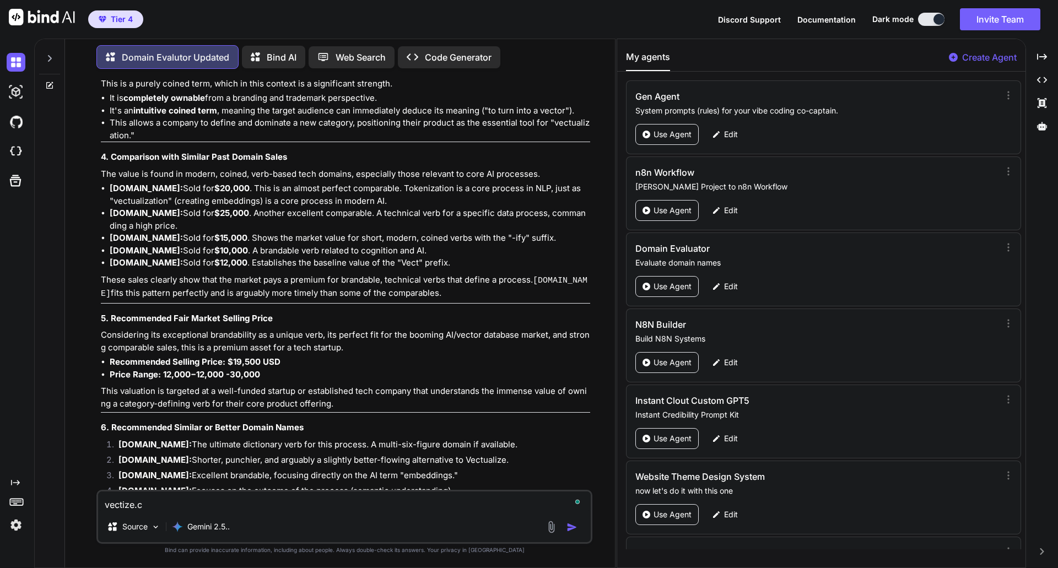
type textarea "x"
type textarea "[DOMAIN_NAME]"
type textarea "x"
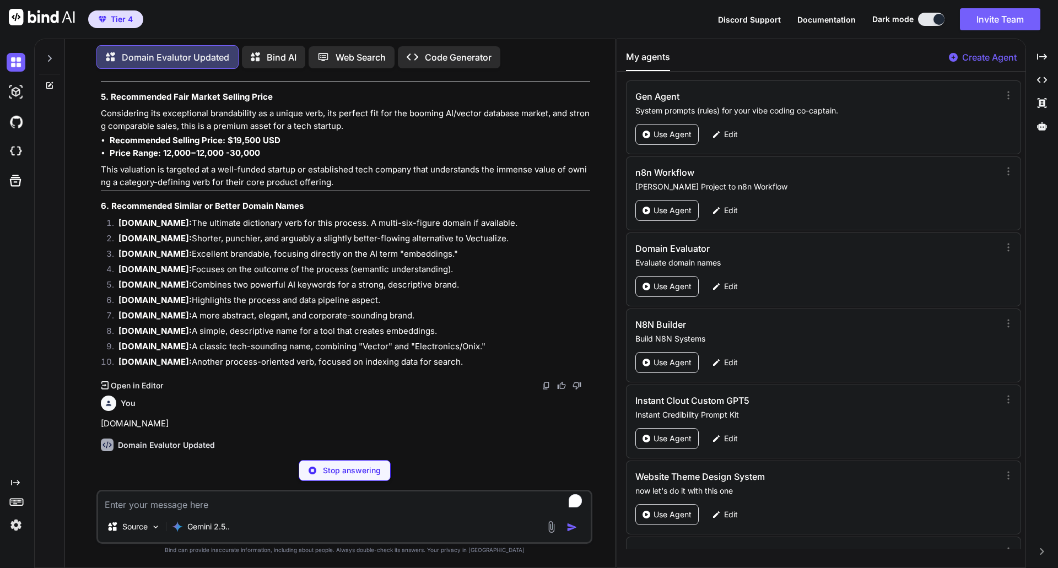
scroll to position [6724, 0]
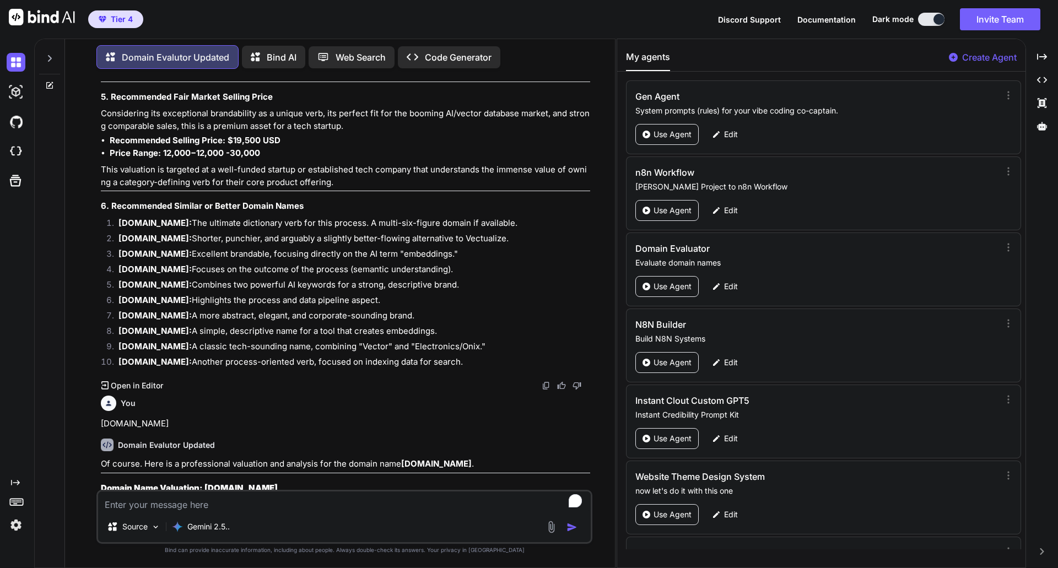
type textarea "x"
click at [324, 303] on h3 "Domain Name Valuation: [DOMAIN_NAME]" at bounding box center [345, 488] width 489 height 13
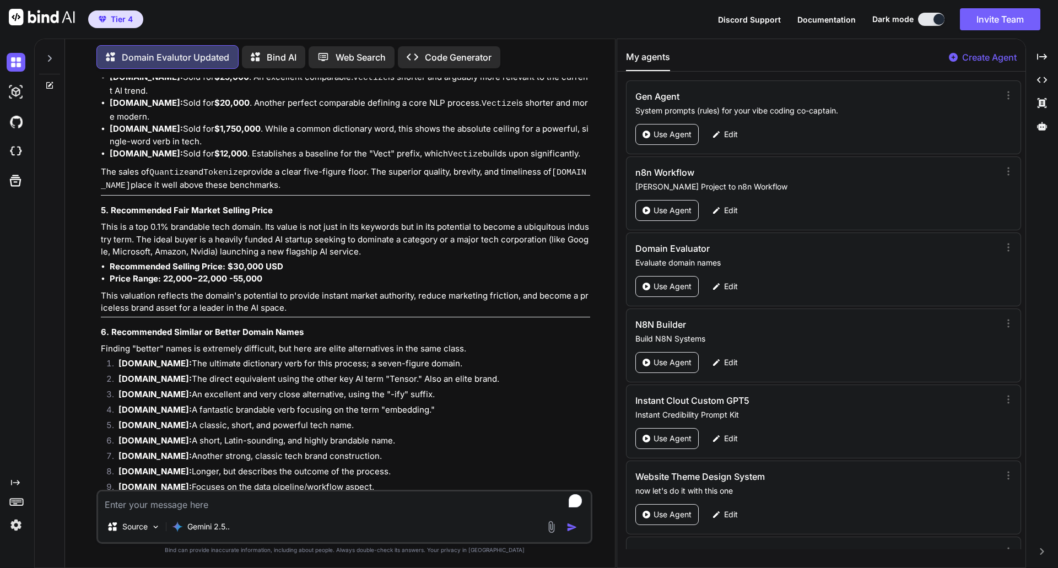
scroll to position [7644, 0]
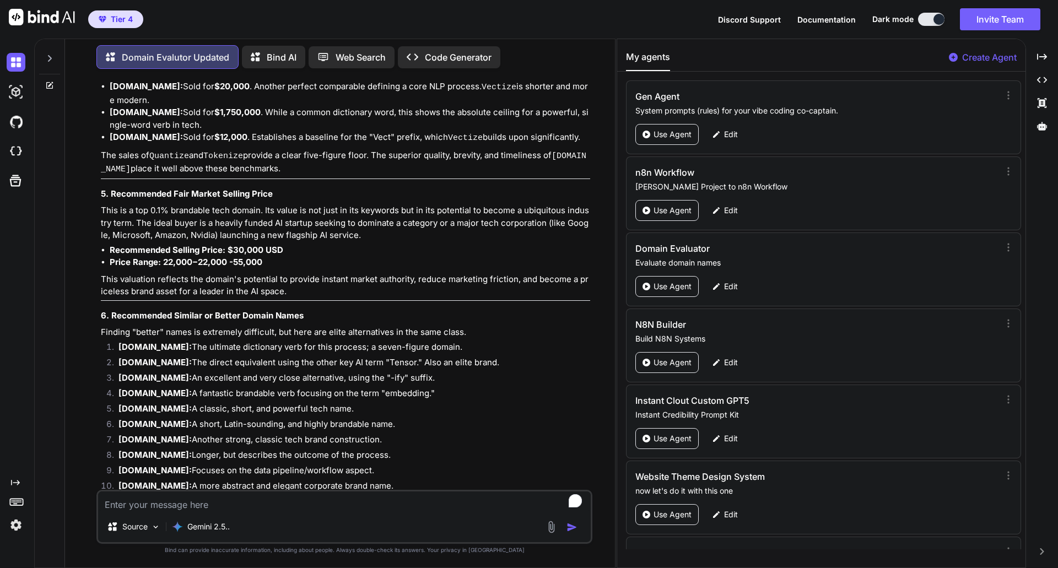
click at [232, 303] on textarea "To enrich screen reader interactions, please activate Accessibility in Grammarl…" at bounding box center [344, 501] width 493 height 20
type textarea "v"
type textarea "x"
type textarea "ve"
type textarea "x"
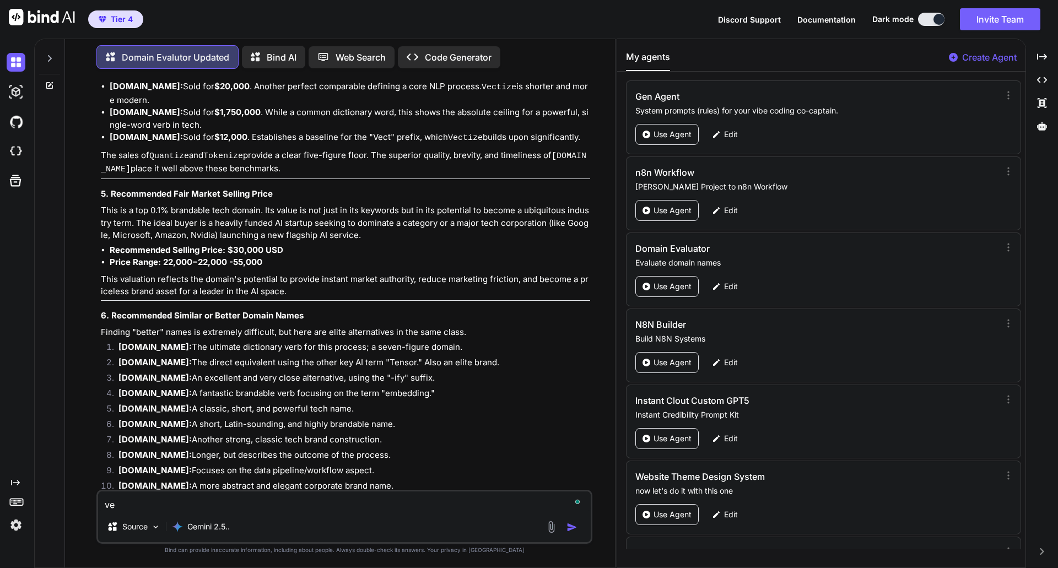
type textarea "vec"
type textarea "x"
type textarea "vect"
type textarea "x"
type textarea "vectf"
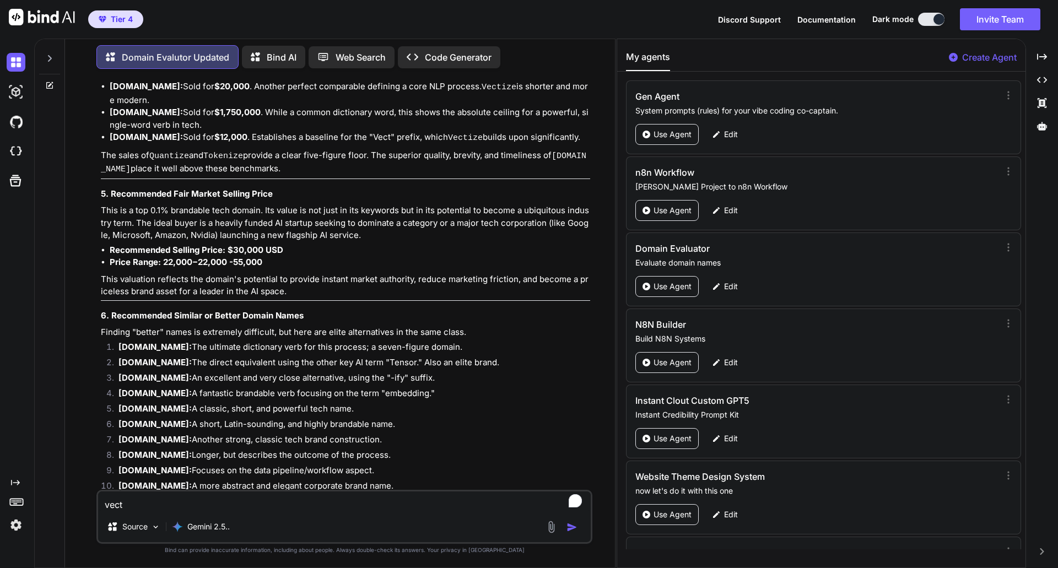
type textarea "x"
type textarea "vectfl"
type textarea "x"
type textarea "vectflo"
type textarea "x"
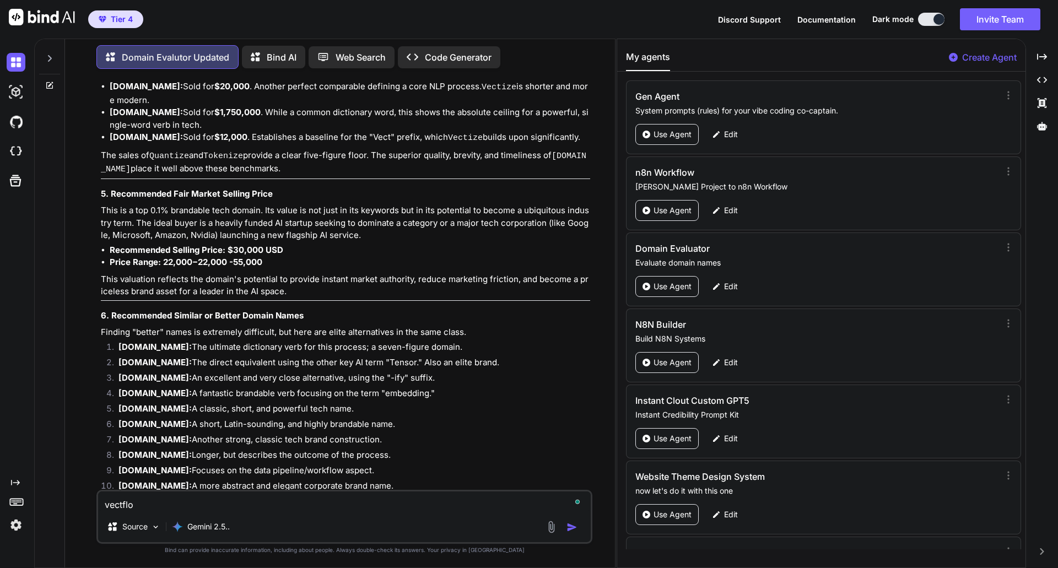
type textarea "vectflow"
type textarea "x"
type textarea "vectflow."
type textarea "x"
type textarea "vectflow.c"
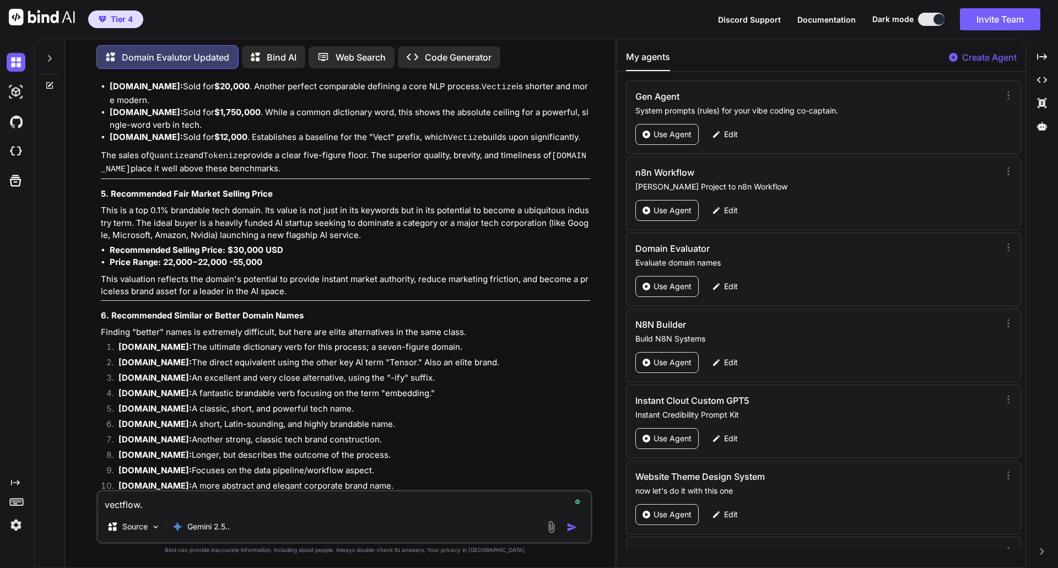
type textarea "x"
type textarea "[DOMAIN_NAME]"
type textarea "x"
type textarea "[DOMAIN_NAME]"
type textarea "x"
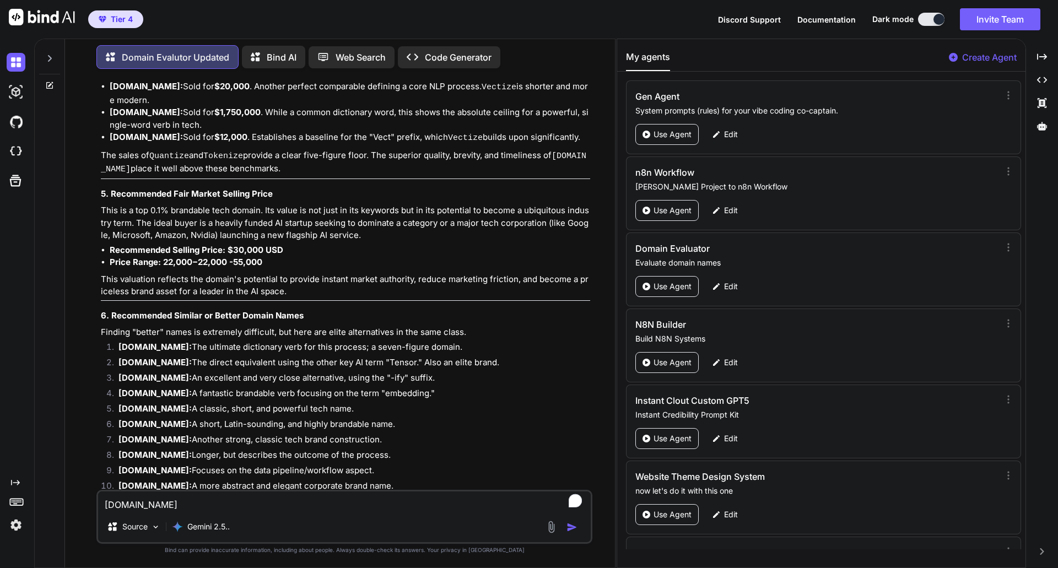
type textarea "[DOMAIN_NAME]"
click at [571, 303] on img "button" at bounding box center [571, 527] width 11 height 11
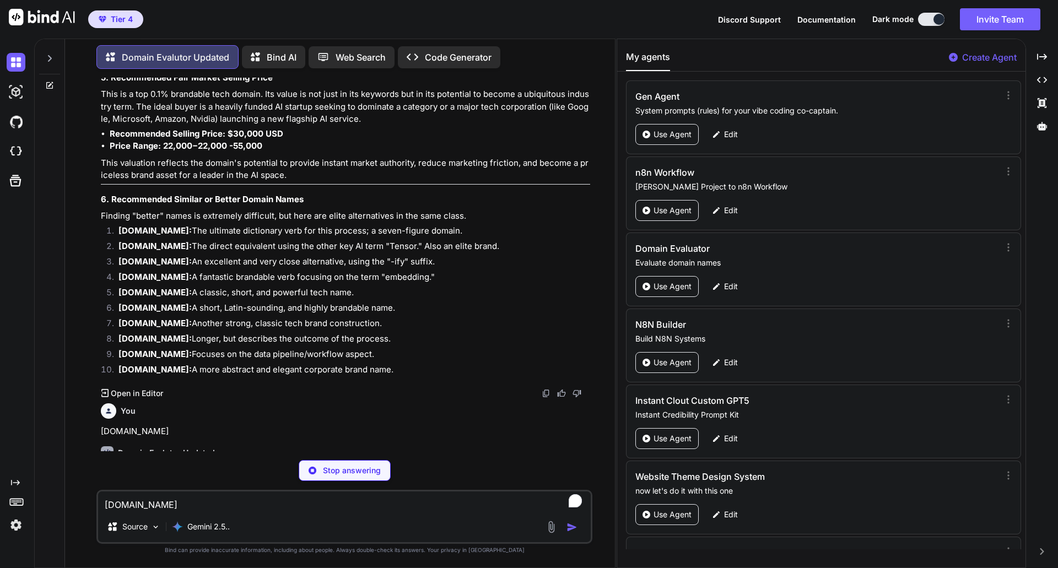
scroll to position [7760, 0]
type textarea "x"
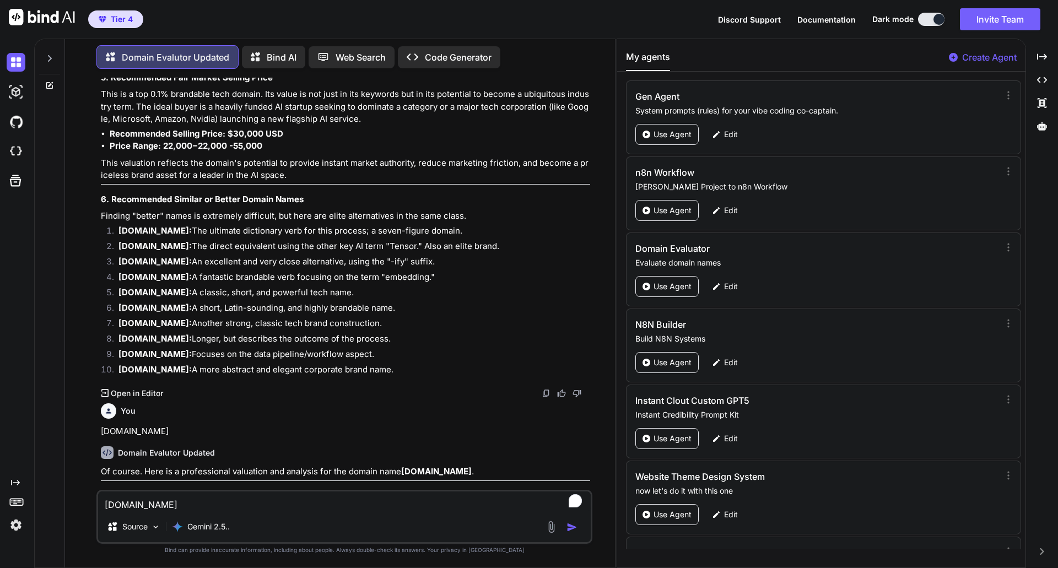
click at [416, 303] on p "[DOMAIN_NAME]" at bounding box center [345, 431] width 489 height 13
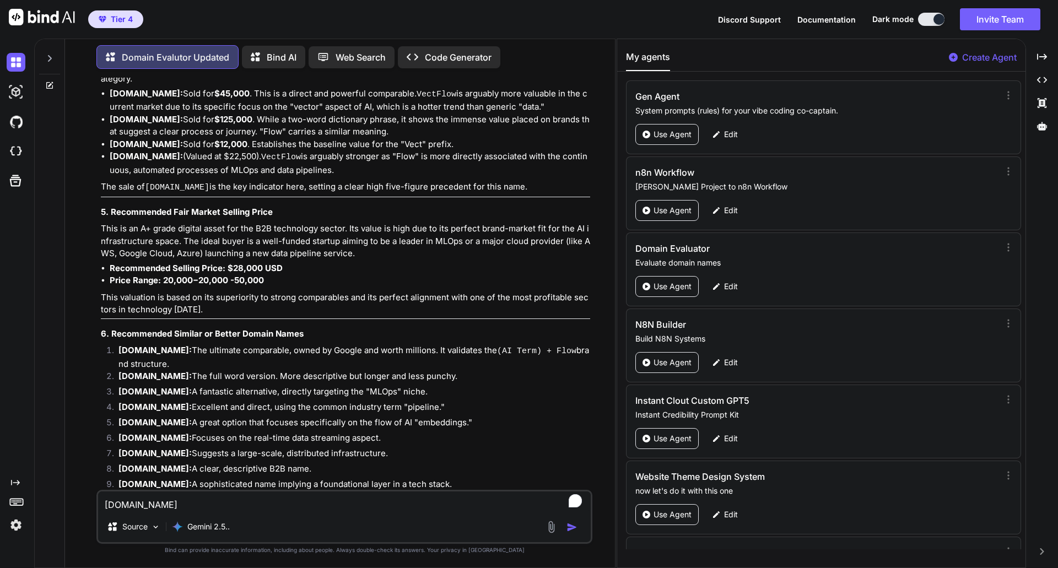
scroll to position [8650, 0]
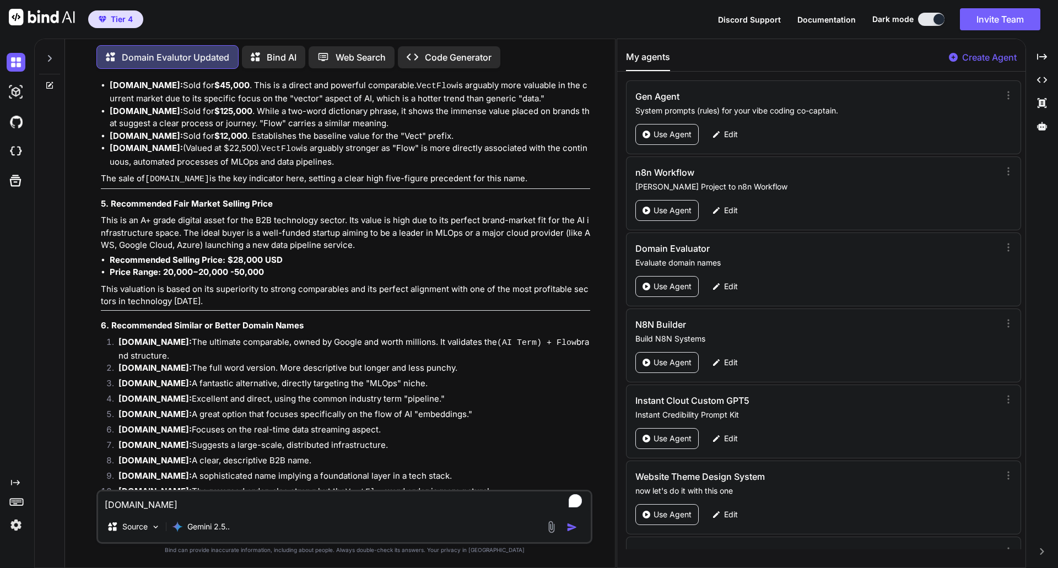
click at [183, 303] on textarea "[DOMAIN_NAME]" at bounding box center [344, 501] width 493 height 20
type textarea "V"
type textarea "x"
type textarea "Ve"
type textarea "x"
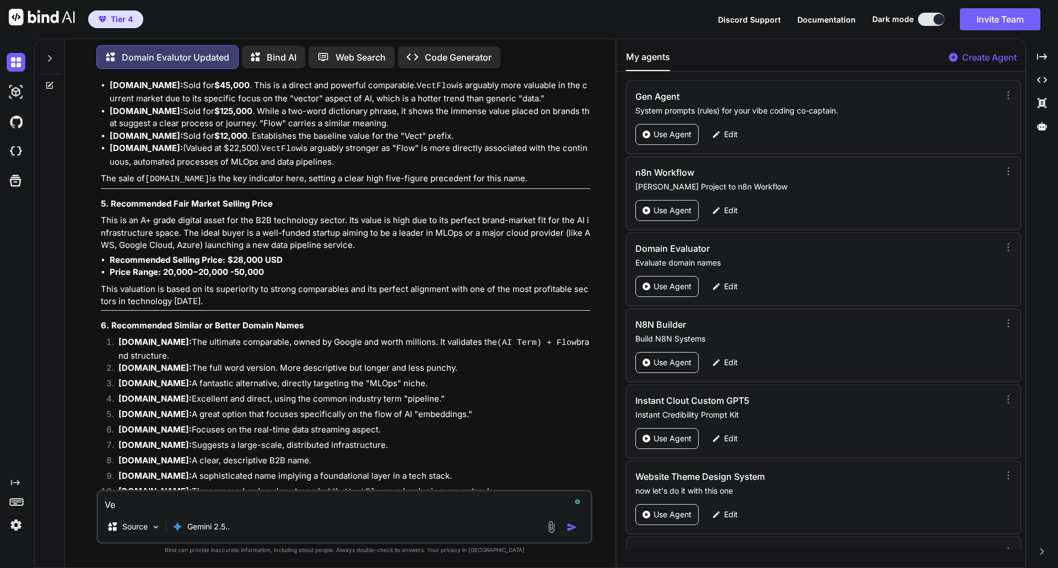
type textarea "Vec"
type textarea "x"
type textarea "Vect"
type textarea "x"
type textarea "VectS"
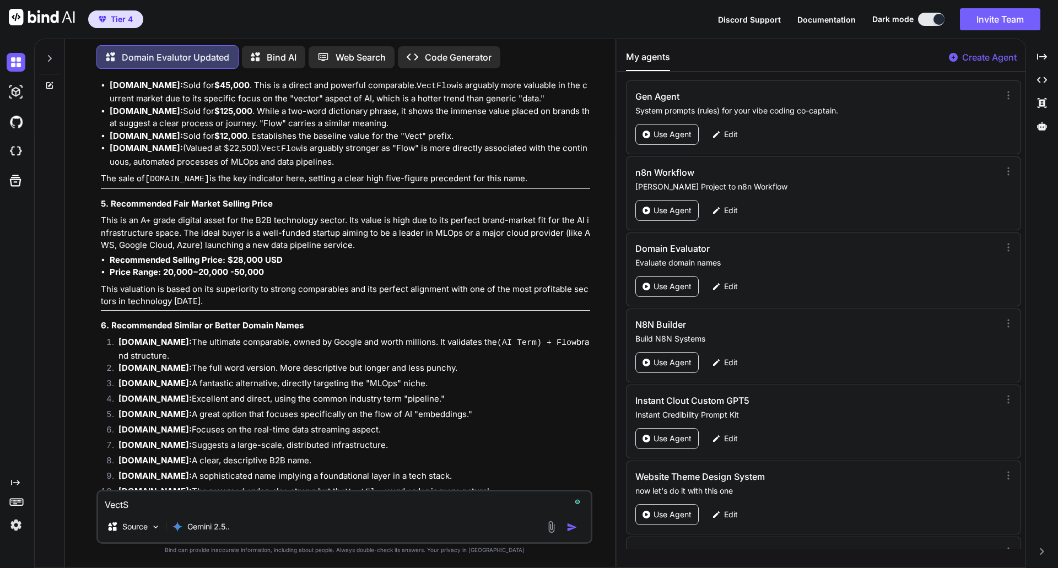
type textarea "x"
type textarea "VectSt"
type textarea "x"
type textarea "VectStr"
type textarea "x"
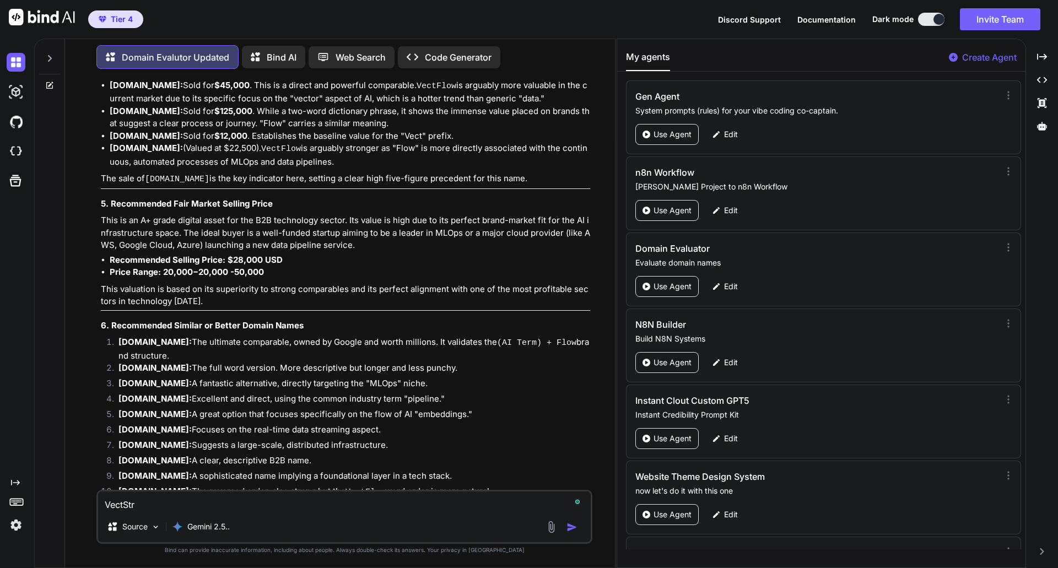
type textarea "VectStre"
type textarea "x"
type textarea "VectStrea"
type textarea "x"
type textarea "VectStream"
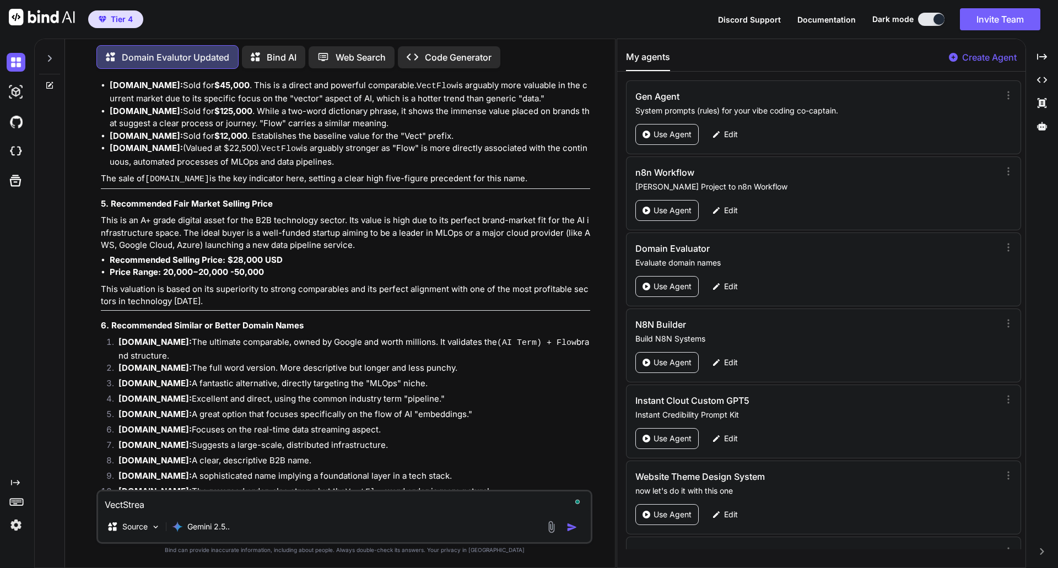
type textarea "x"
type textarea "VectStream."
type textarea "x"
type textarea "VectStream.c"
type textarea "x"
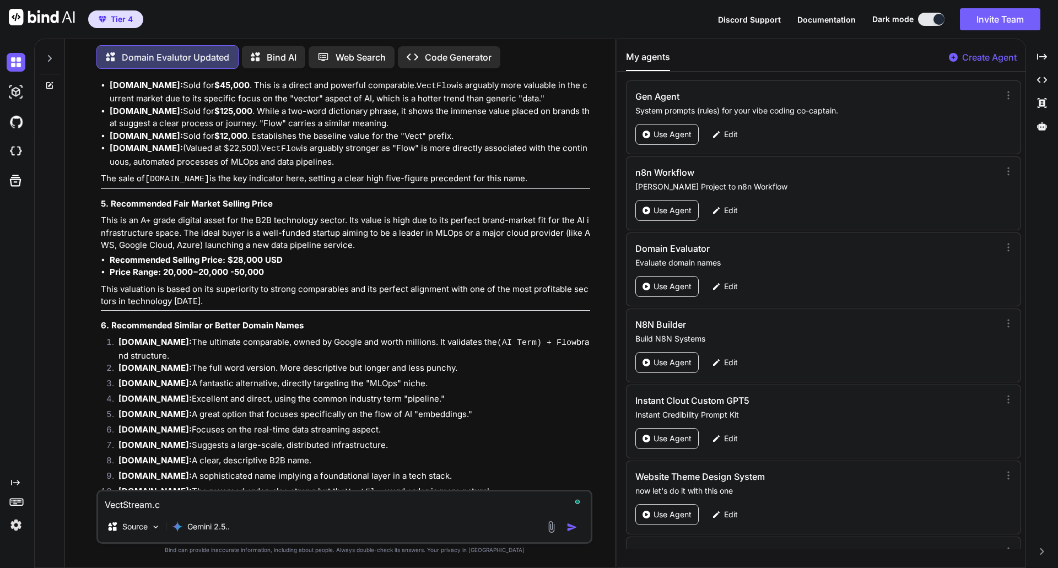
type textarea "[DOMAIN_NAME]"
type textarea "x"
type textarea "[DOMAIN_NAME]"
type textarea "x"
type textarea "[DOMAIN_NAME]"
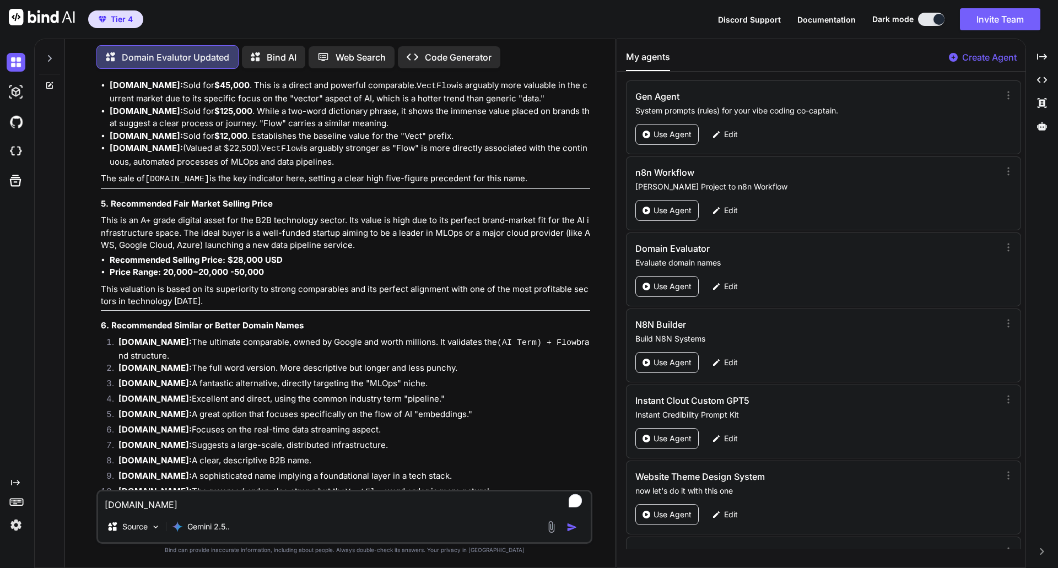
click at [571, 303] on img "button" at bounding box center [571, 527] width 11 height 11
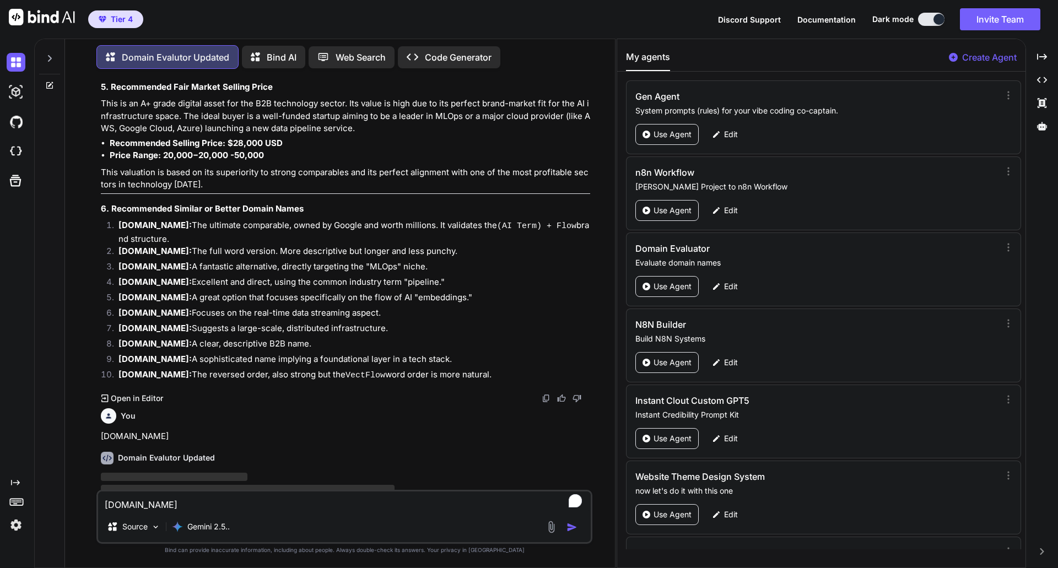
scroll to position [8767, 0]
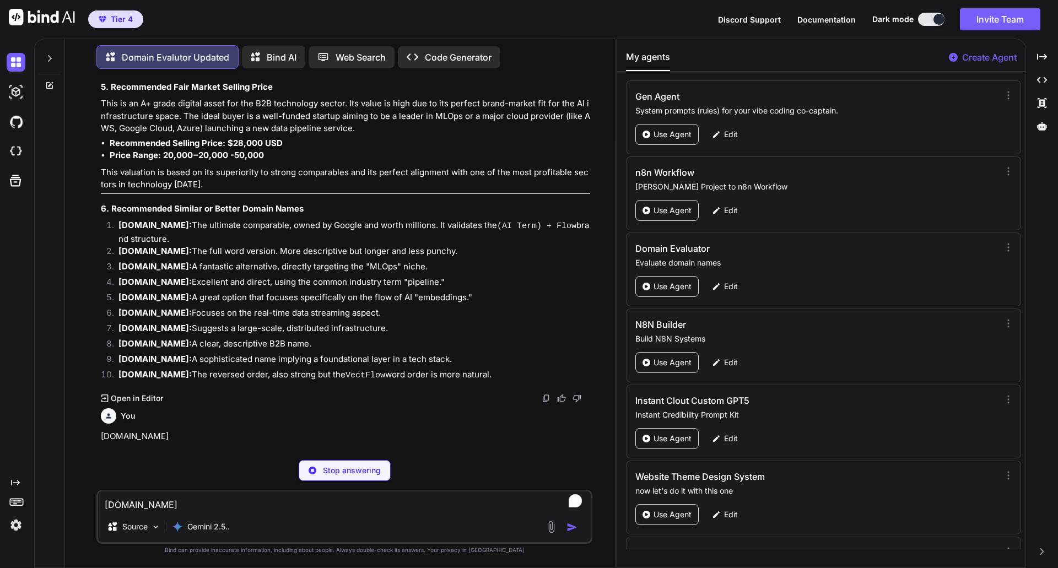
type textarea "x"
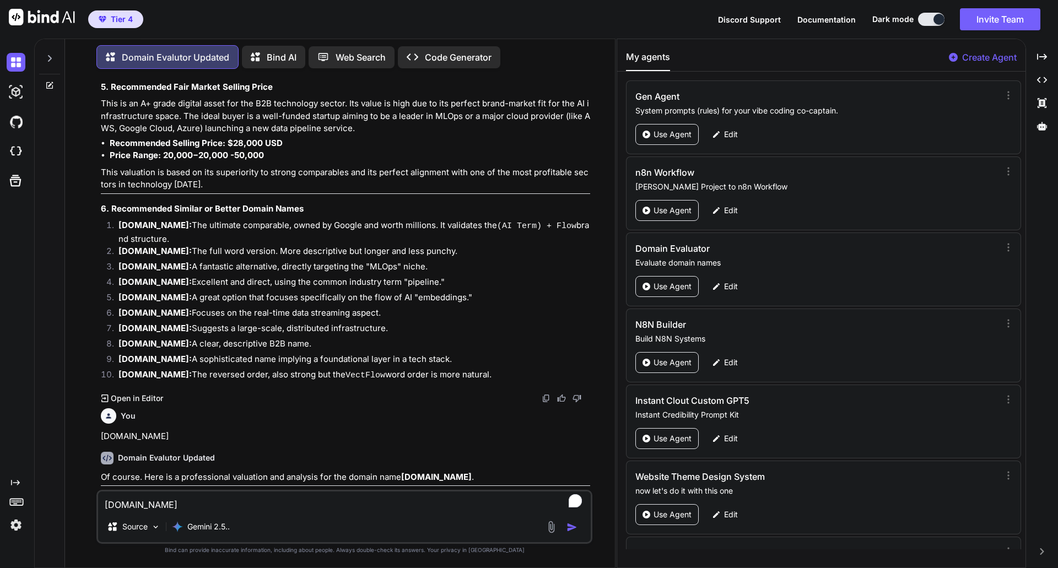
click at [485, 303] on h3 "Domain Name Valuation: [DOMAIN_NAME]" at bounding box center [345, 501] width 489 height 13
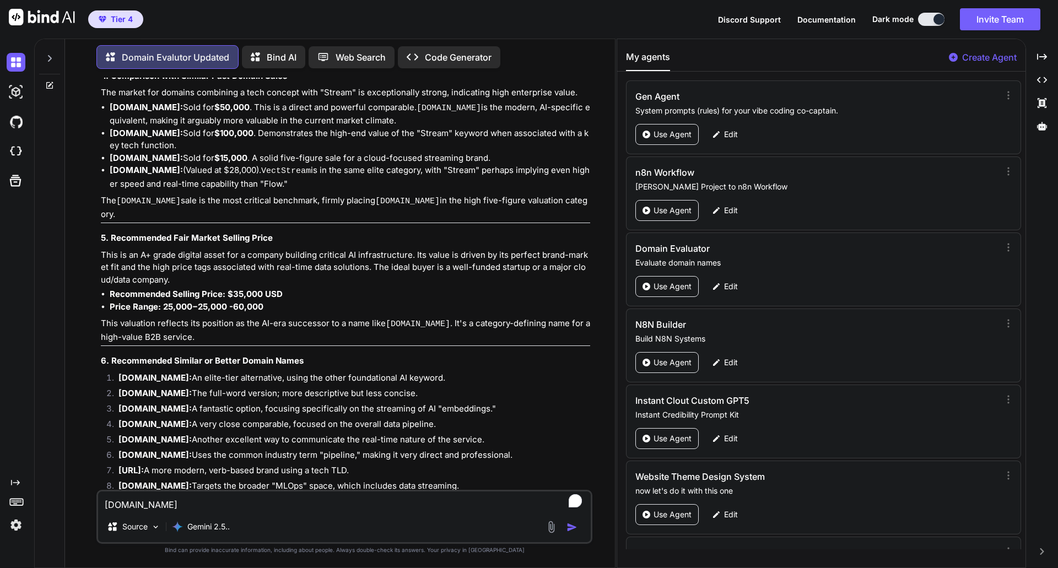
scroll to position [9647, 0]
